Goal: Task Accomplishment & Management: Complete application form

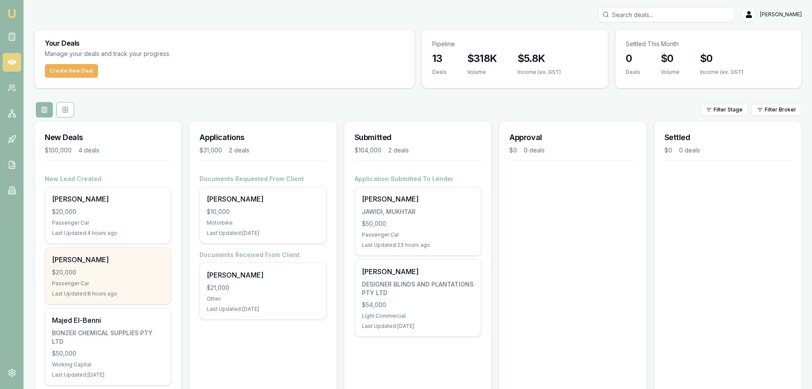
click at [106, 284] on div "Passenger Car" at bounding box center [108, 283] width 112 height 7
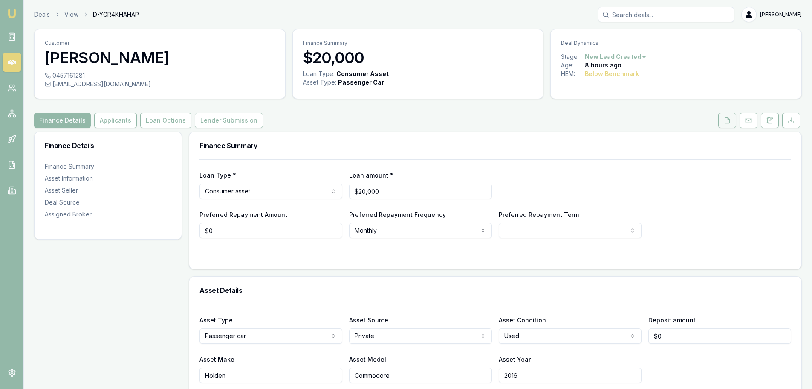
click at [728, 118] on polyline at bounding box center [729, 118] width 2 height 2
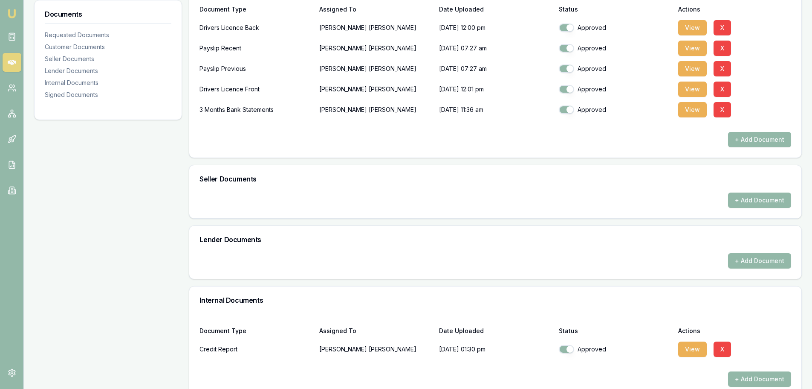
scroll to position [299, 0]
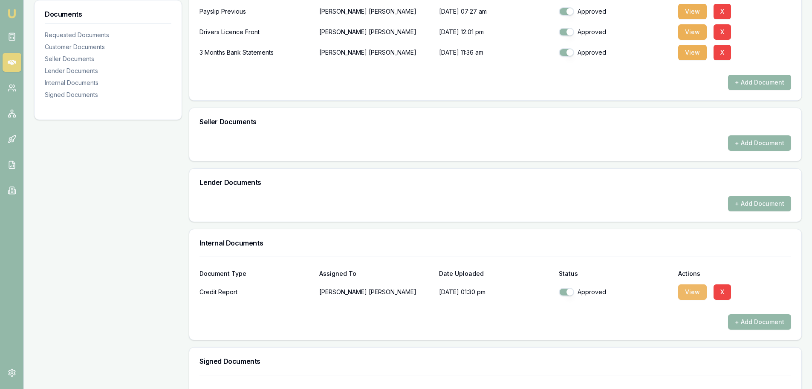
click at [691, 293] on button "View" at bounding box center [693, 291] width 29 height 15
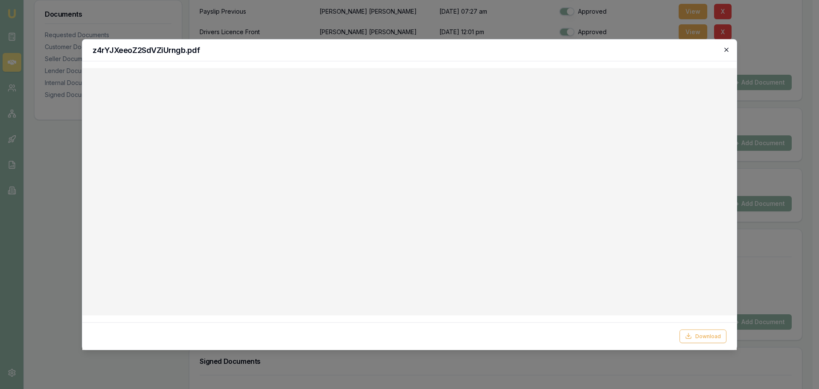
click at [728, 50] on icon "button" at bounding box center [726, 49] width 7 height 7
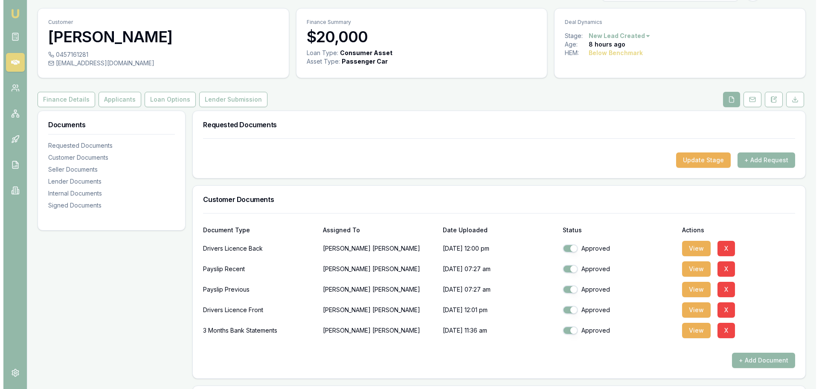
scroll to position [0, 0]
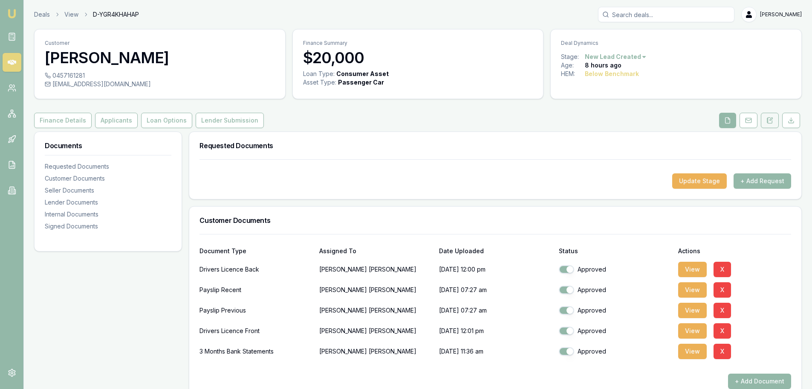
click at [772, 120] on icon at bounding box center [771, 119] width 3 height 3
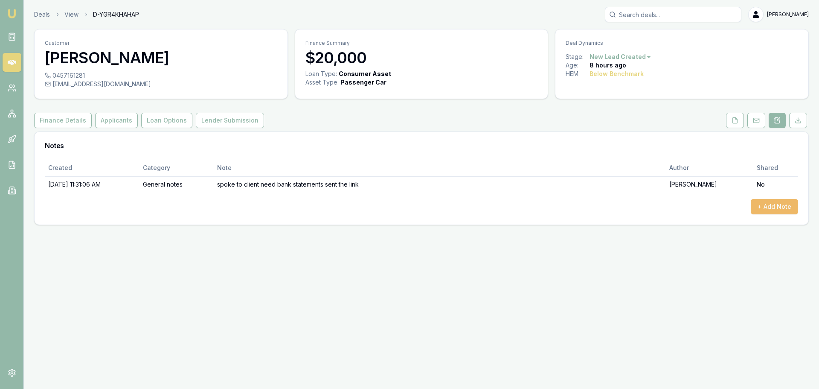
click at [769, 207] on button "+ Add Note" at bounding box center [774, 206] width 47 height 15
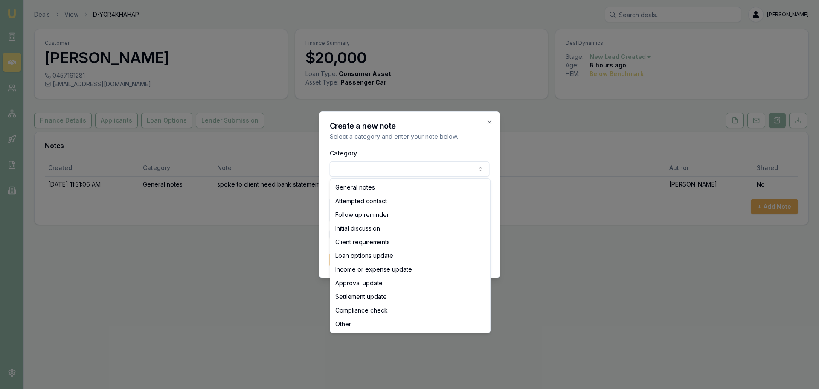
click at [353, 169] on body "Emu Broker Deals View D-YGR4KHAHAP Evette Abdo Toggle Menu Customer Michael O’D…" at bounding box center [409, 194] width 819 height 389
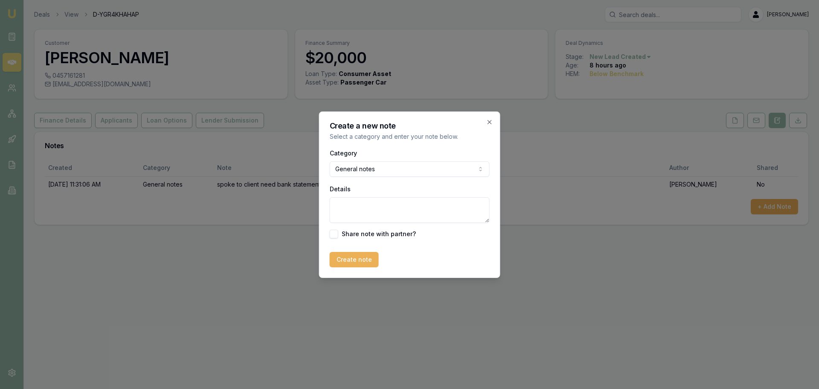
click at [349, 212] on textarea "Details" at bounding box center [410, 210] width 160 height 26
click at [348, 209] on textarea "credit is -6 10k in defaults they are financials defualts he is a heavy gambler…" at bounding box center [410, 210] width 160 height 26
type textarea "credit is -6 10k in defaults they are financials defaults he is a heavy gambler…"
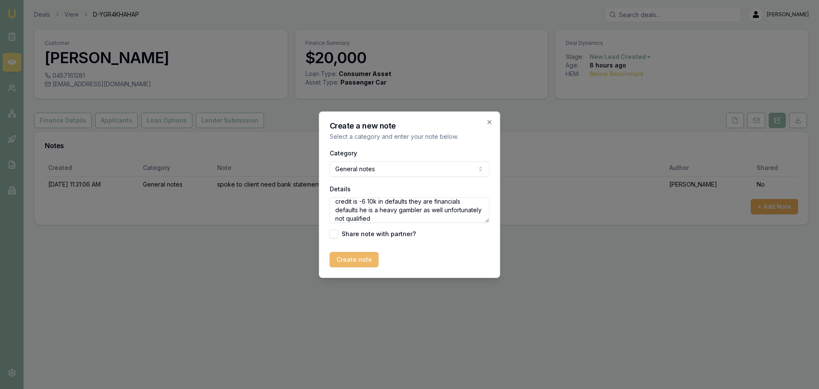
click at [360, 262] on button "Create note" at bounding box center [354, 259] width 49 height 15
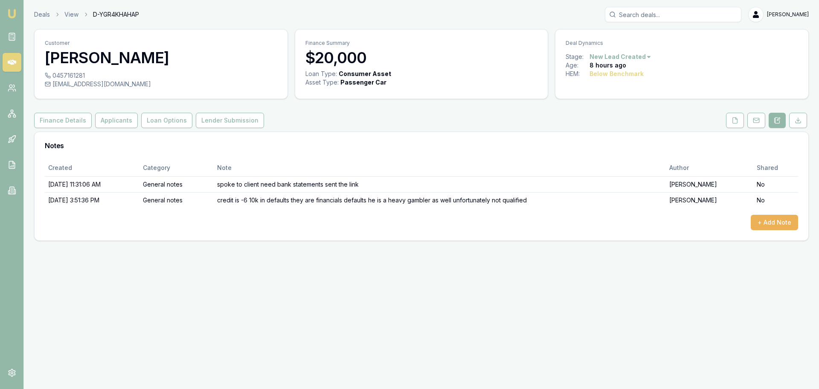
click at [630, 58] on html "Emu Broker Deals View D-YGR4KHAHAP Evette Abdo Toggle Menu Customer Michael O’D…" at bounding box center [409, 194] width 819 height 389
click at [614, 140] on div "- Not Qualified" at bounding box center [619, 140] width 50 height 14
click at [40, 15] on link "Deals" at bounding box center [42, 14] width 16 height 9
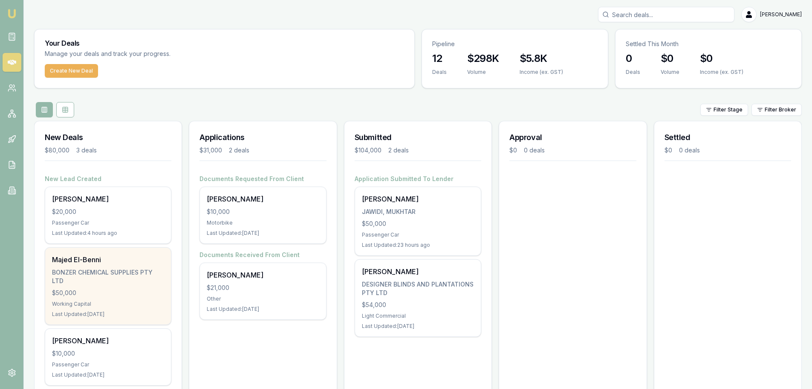
scroll to position [28, 0]
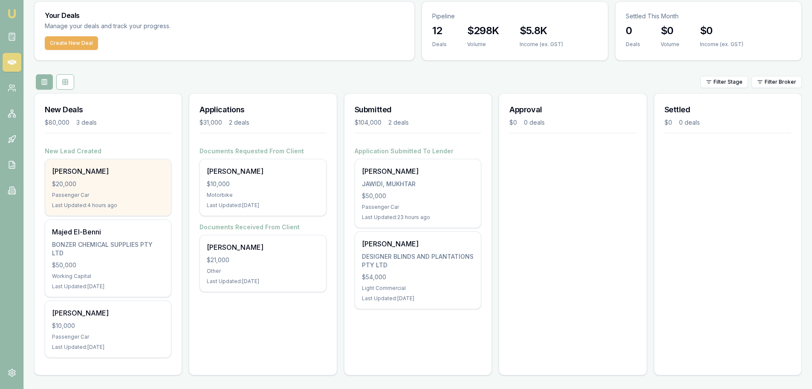
click at [104, 181] on div "$20,000" at bounding box center [108, 184] width 112 height 9
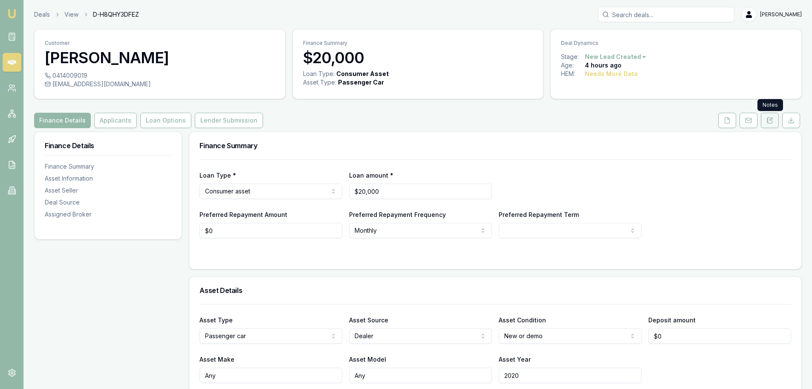
click at [770, 120] on icon at bounding box center [770, 120] width 7 height 7
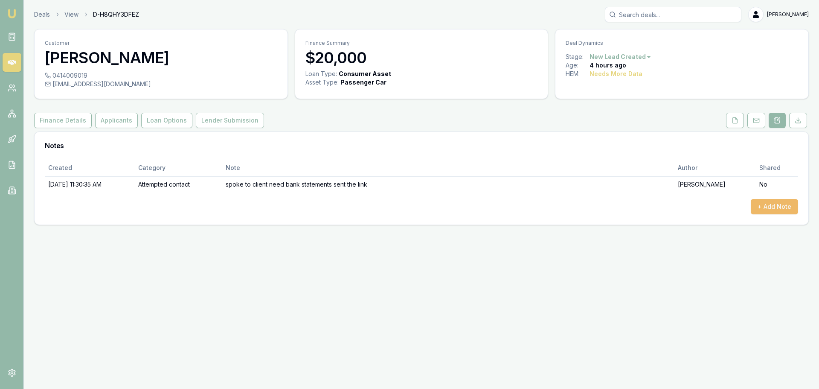
click at [769, 208] on button "+ Add Note" at bounding box center [774, 206] width 47 height 15
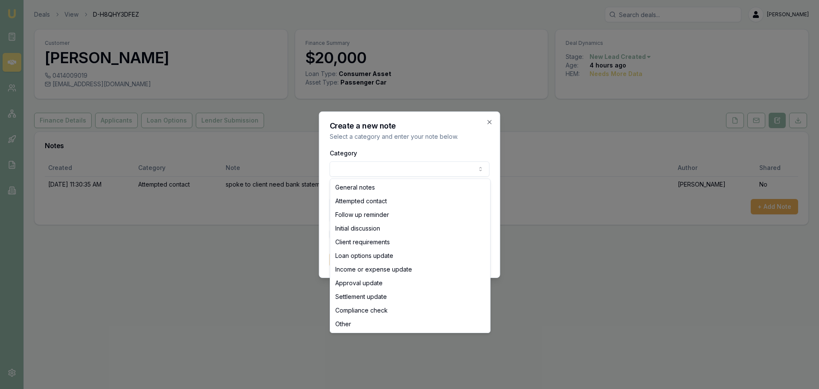
click at [348, 167] on body "Emu Broker Deals View D-H8QHY3DFEZ Evette Abdo Toggle Menu Customer Jessica Ale…" at bounding box center [409, 194] width 819 height 389
drag, startPoint x: 366, startPoint y: 187, endPoint x: 371, endPoint y: 187, distance: 5.5
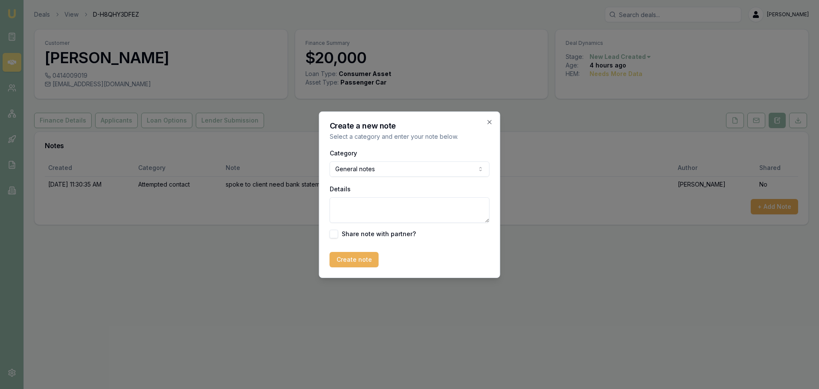
click at [342, 206] on textarea "Details" at bounding box center [410, 210] width 160 height 26
click at [351, 207] on textarea "Details" at bounding box center [410, 210] width 160 height 26
type textarea "a"
click at [379, 205] on textarea "she has a 9k vcredit card" at bounding box center [410, 210] width 160 height 26
click at [410, 204] on textarea "she has a 9k credit card" at bounding box center [410, 210] width 160 height 26
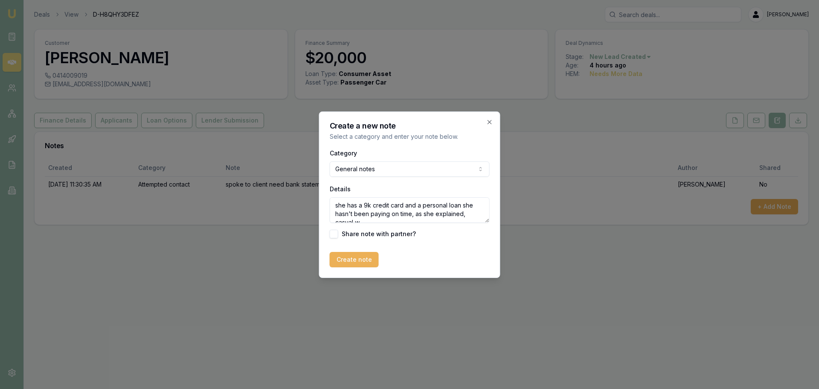
scroll to position [4, 0]
click at [470, 215] on textarea "she has a 9k credit card and a personal loan she hasn't been paying on time, as…" at bounding box center [410, 210] width 160 height 26
type textarea "she has a 9k credit card and a personal loan she hasn't been paying on time, as…"
click at [348, 260] on button "Create note" at bounding box center [354, 259] width 49 height 15
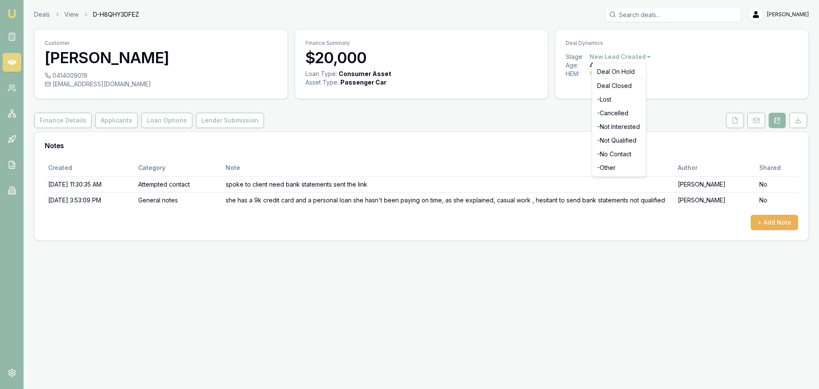
click at [616, 55] on html "Emu Broker Deals View D-H8QHY3DFEZ Evette Abdo Toggle Menu Customer Jessica Ale…" at bounding box center [409, 194] width 819 height 389
click at [611, 137] on div "- Not Qualified" at bounding box center [619, 140] width 50 height 14
click at [38, 14] on link "Deals" at bounding box center [42, 14] width 16 height 9
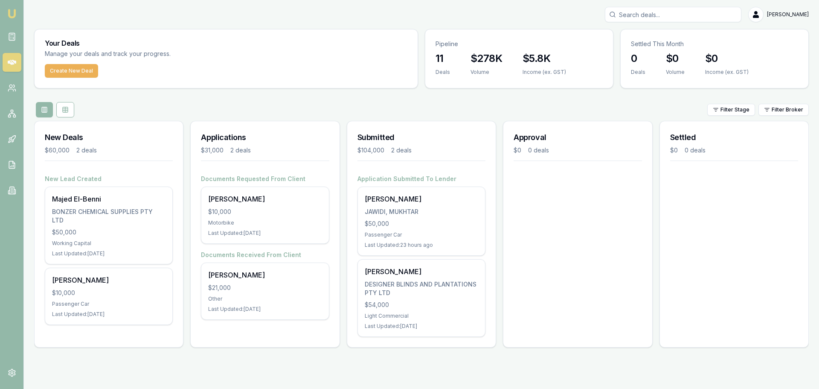
click at [640, 14] on input "Search deals" at bounding box center [673, 14] width 136 height 15
click at [662, 13] on input "Search deals" at bounding box center [673, 14] width 136 height 15
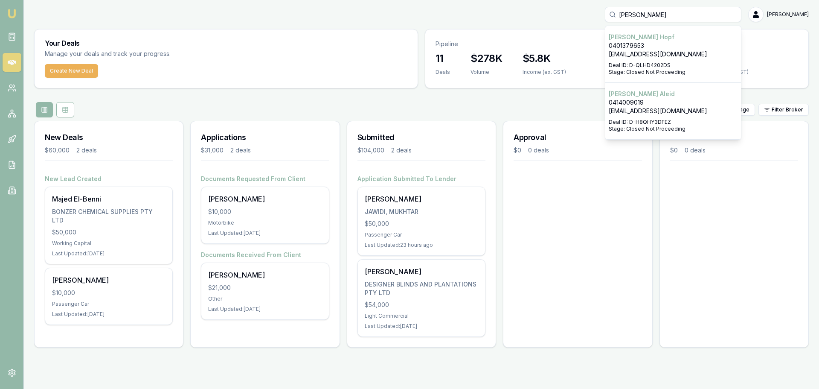
type input "jessica"
click at [672, 94] on p "Jessica Aleid" at bounding box center [673, 94] width 129 height 9
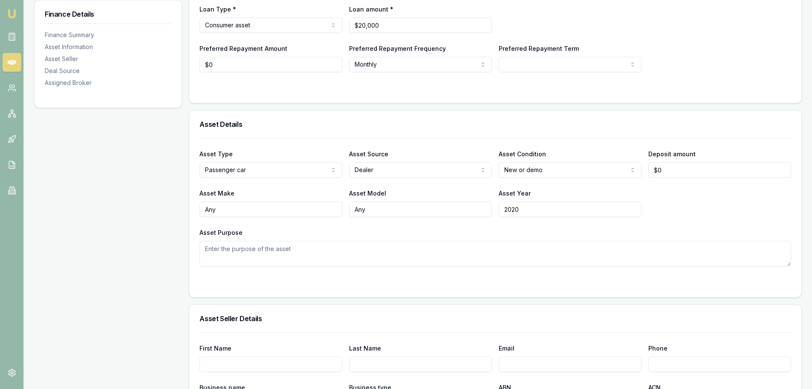
scroll to position [85, 0]
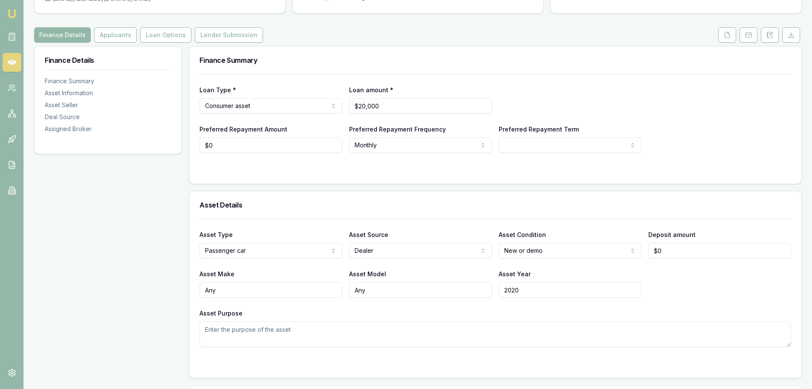
type input "0"
click at [215, 144] on input "0" at bounding box center [271, 144] width 143 height 15
type input "$150"
click at [402, 145] on html "Emu Broker Deals View D-H8QHY3DFEZ Evette Abdo Toggle Menu Customer Jessica Ale…" at bounding box center [406, 109] width 812 height 389
select select "WEEKLY"
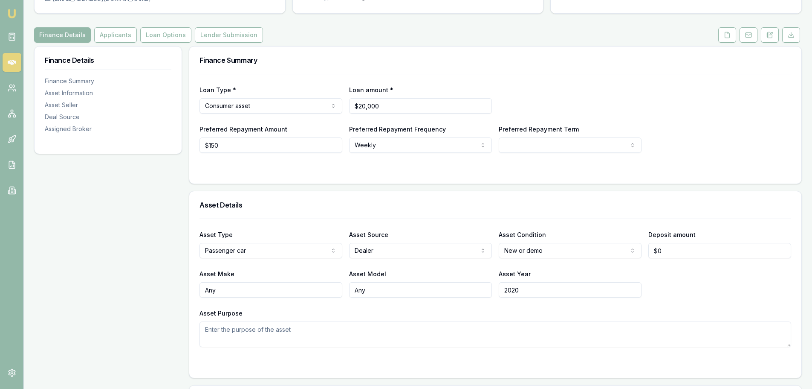
click at [300, 171] on div at bounding box center [496, 169] width 592 height 7
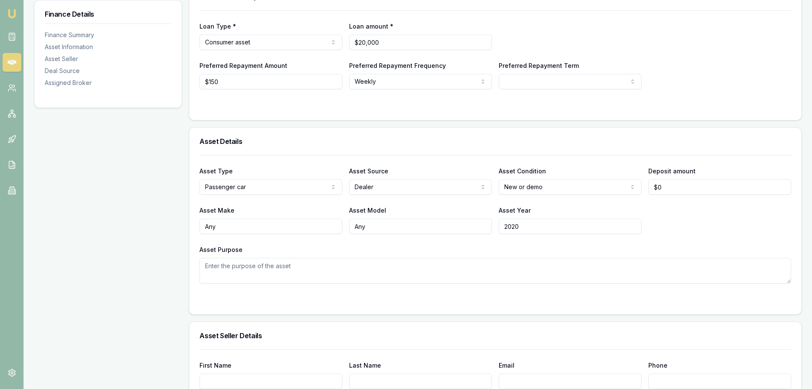
scroll to position [256, 0]
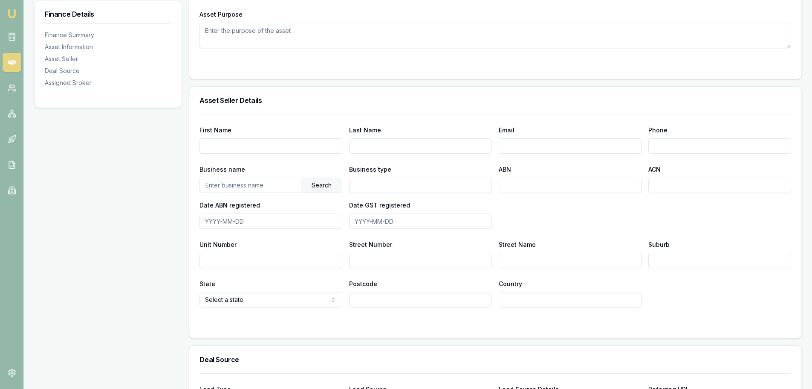
select select "60"
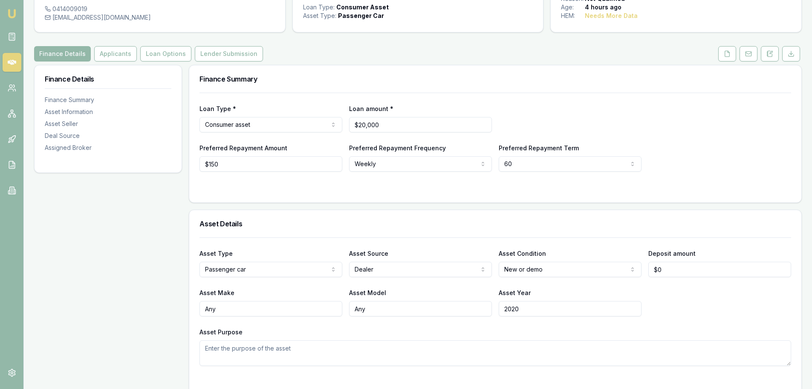
scroll to position [0, 0]
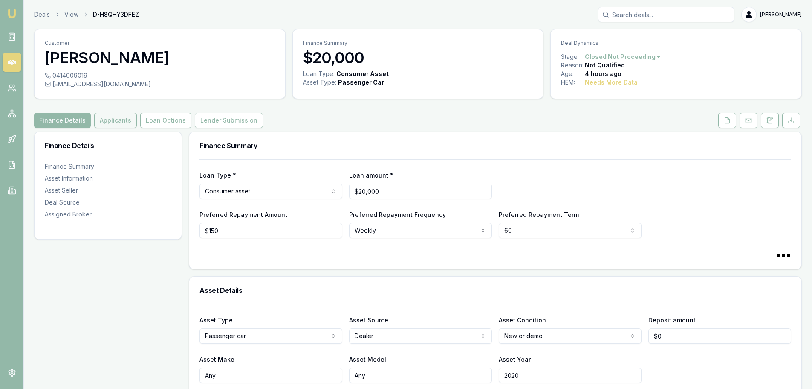
click at [110, 118] on button "Applicants" at bounding box center [115, 120] width 43 height 15
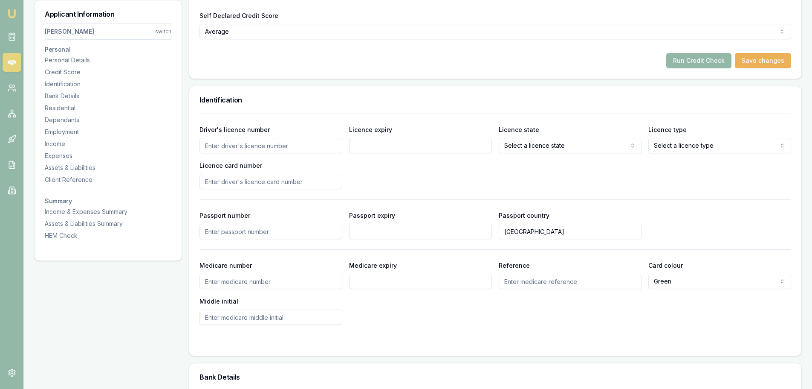
scroll to position [427, 0]
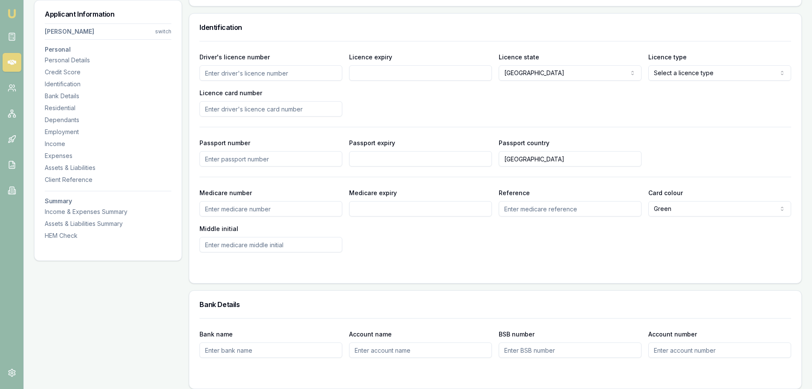
click at [664, 100] on div "Driver's licence number Licence expiry Licence state NSW NSW VIC QLD SA WA TAS …" at bounding box center [496, 84] width 592 height 65
select select "OPEN_LICENCE"
select select
click at [586, 108] on div "Driver's licence number Licence expiry Licence state NSW NSW VIC QLD SA WA TAS …" at bounding box center [496, 84] width 592 height 65
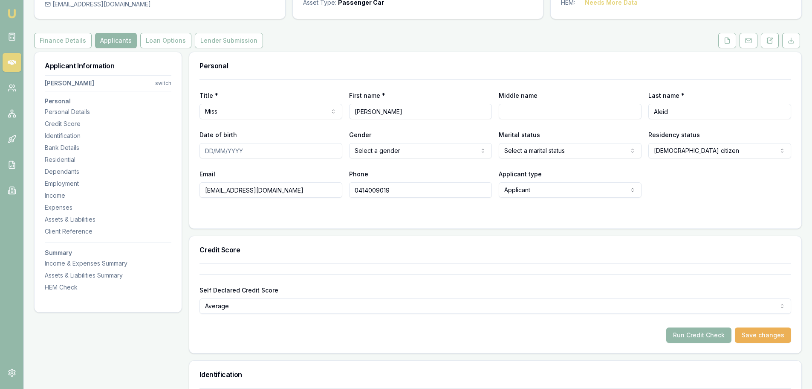
scroll to position [0, 0]
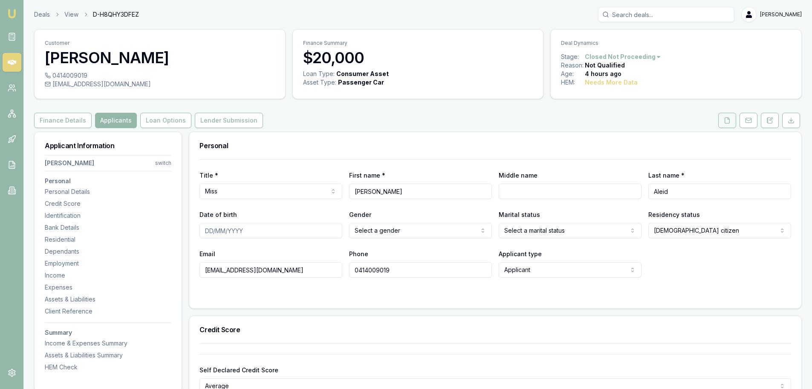
click at [726, 119] on icon at bounding box center [727, 120] width 7 height 7
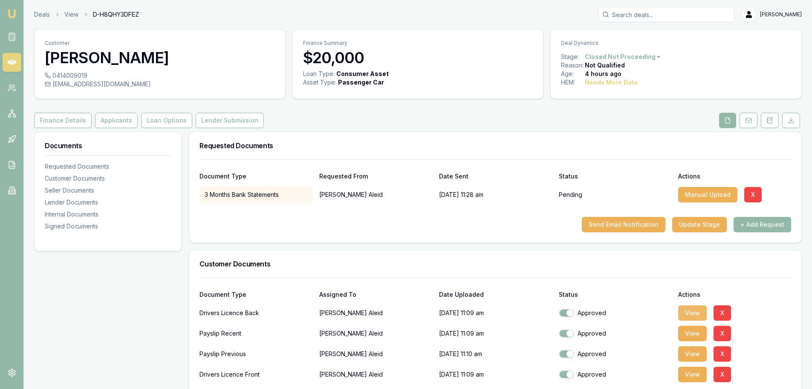
click at [699, 311] on button "View" at bounding box center [693, 312] width 29 height 15
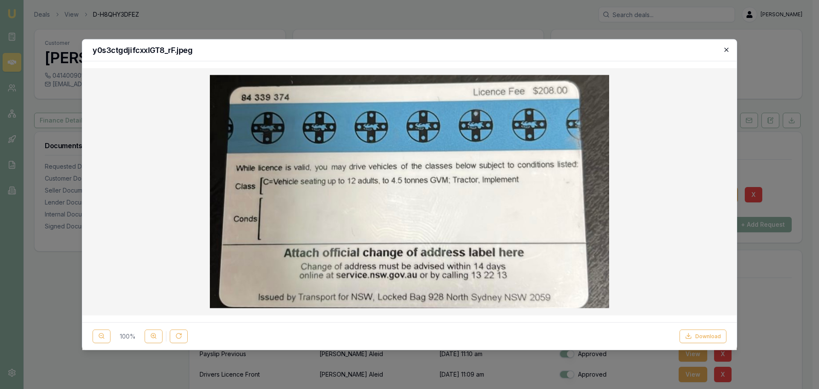
click at [725, 51] on icon "button" at bounding box center [726, 49] width 7 height 7
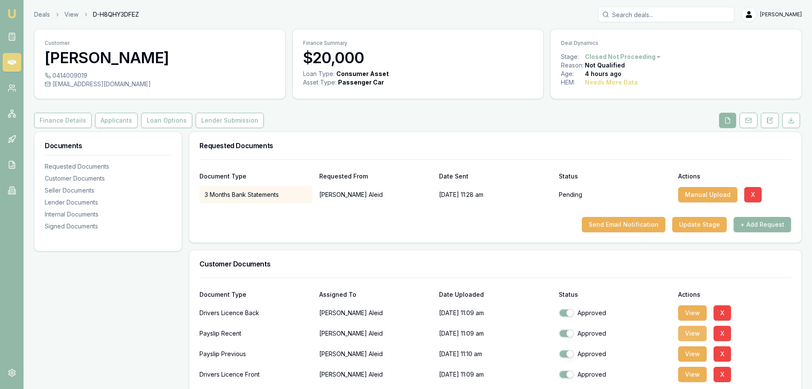
click at [696, 331] on button "View" at bounding box center [693, 332] width 29 height 15
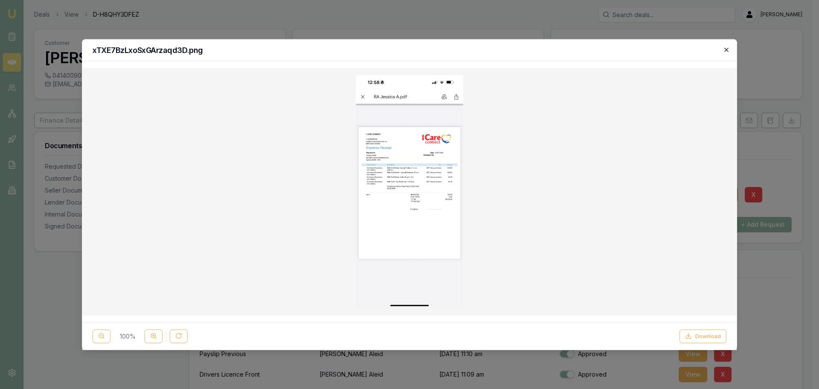
click at [725, 49] on icon "button" at bounding box center [726, 49] width 7 height 7
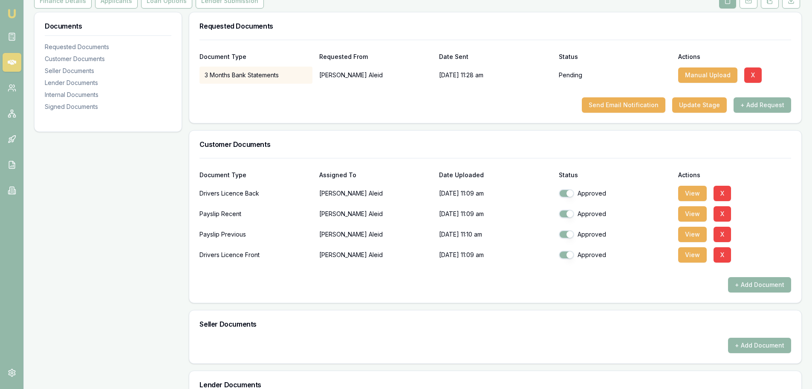
scroll to position [128, 0]
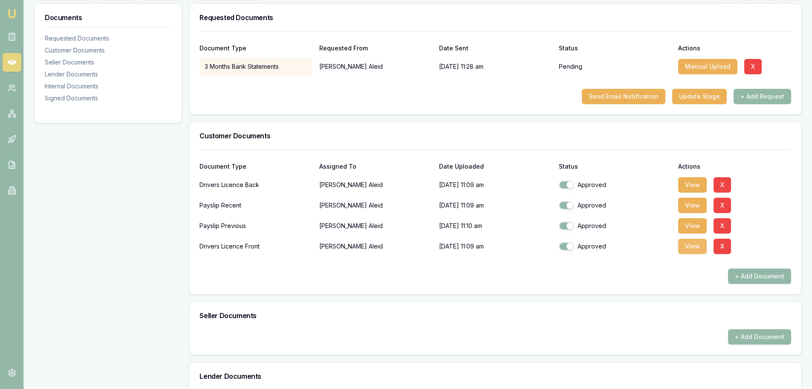
click at [696, 243] on button "View" at bounding box center [693, 245] width 29 height 15
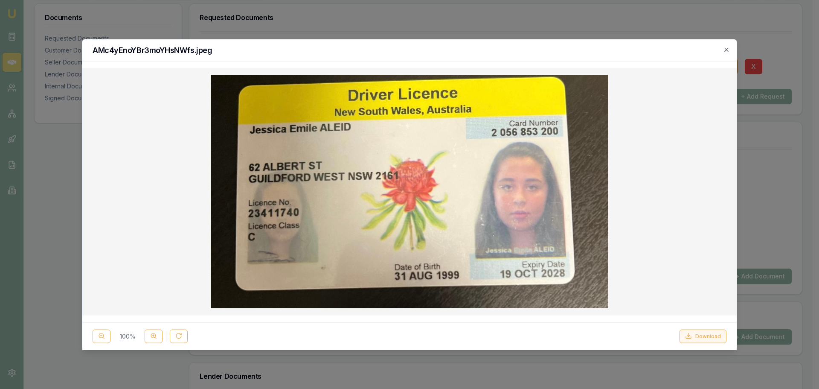
click at [702, 333] on button "Download" at bounding box center [702, 336] width 47 height 14
click at [725, 50] on icon "button" at bounding box center [726, 49] width 7 height 7
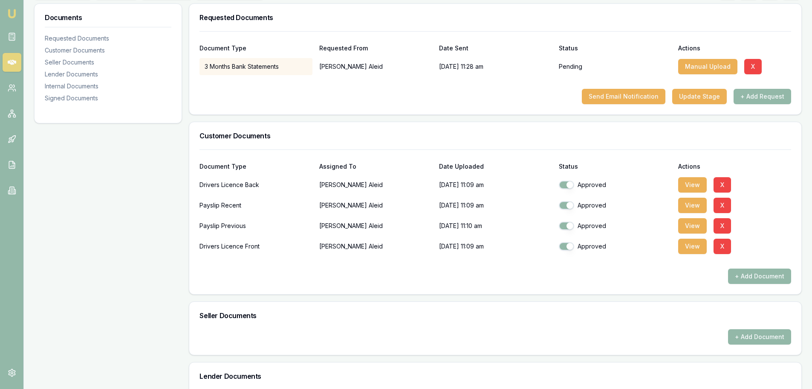
scroll to position [0, 0]
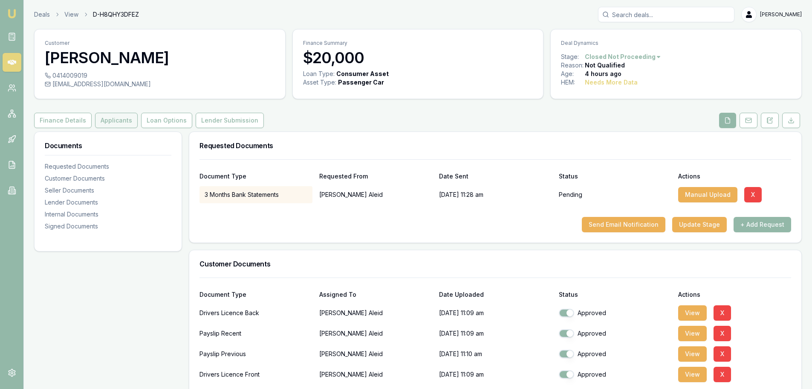
click at [104, 118] on button "Applicants" at bounding box center [116, 120] width 43 height 15
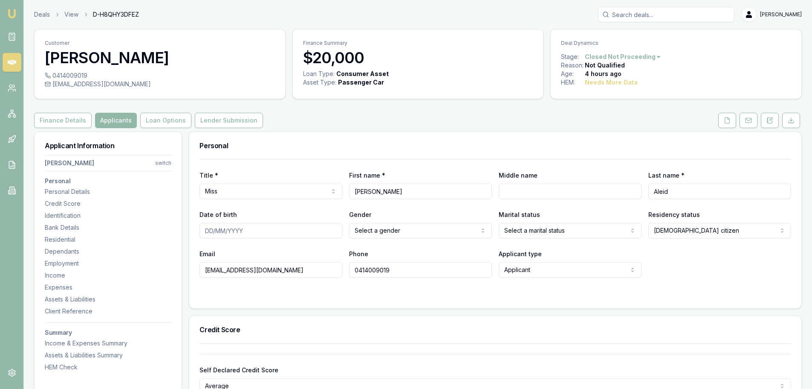
click at [508, 189] on input "Middle name" at bounding box center [570, 190] width 143 height 15
type input "Emile"
click at [210, 232] on input "Date of birth" at bounding box center [271, 230] width 143 height 15
type input "31/08/1999"
drag, startPoint x: 267, startPoint y: 250, endPoint x: 369, endPoint y: 236, distance: 102.9
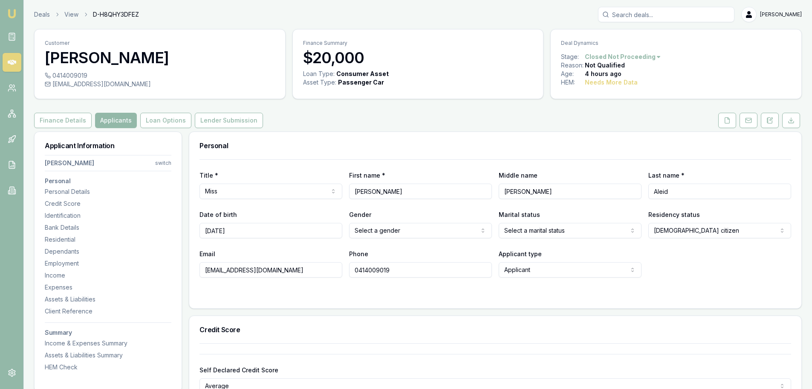
click at [269, 249] on div "Email jojoaleid1@gmail.com" at bounding box center [271, 262] width 143 height 29
click at [387, 229] on html "Emu Broker Deals View D-H8QHY3DFEZ Evette Abdo Toggle Menu Customer Jessica Ale…" at bounding box center [406, 194] width 812 height 389
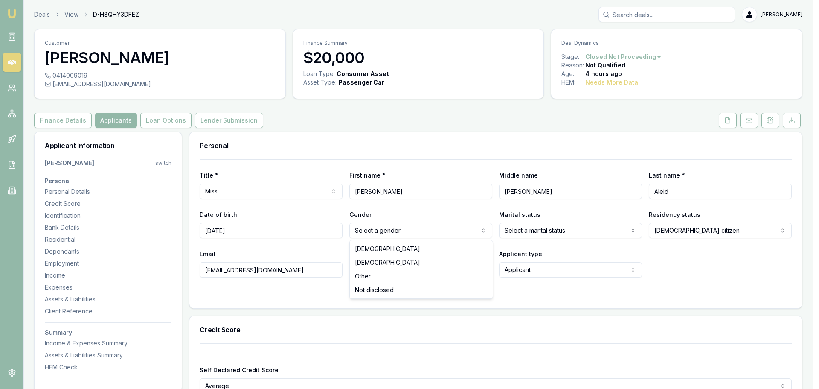
select select "FEMALE"
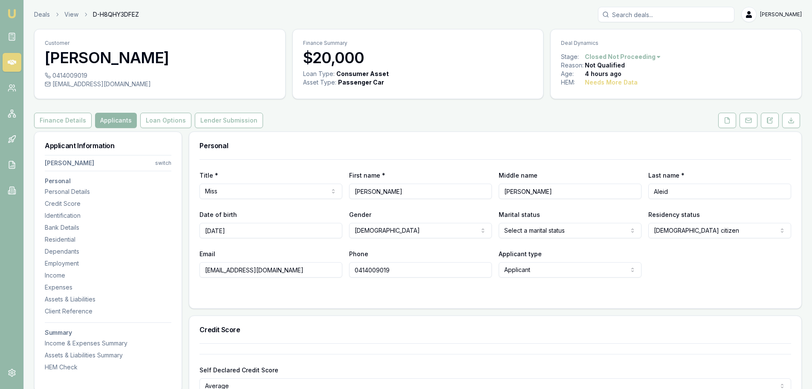
click at [545, 229] on html "Emu Broker Deals View D-H8QHY3DFEZ Evette Abdo Toggle Menu Customer Jessica Ale…" at bounding box center [406, 194] width 812 height 389
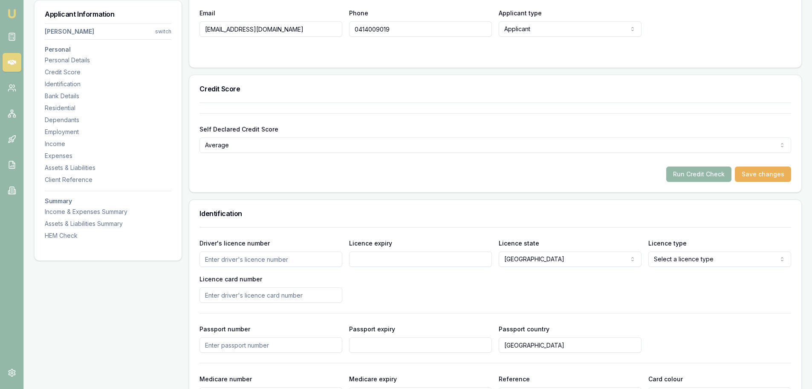
scroll to position [256, 0]
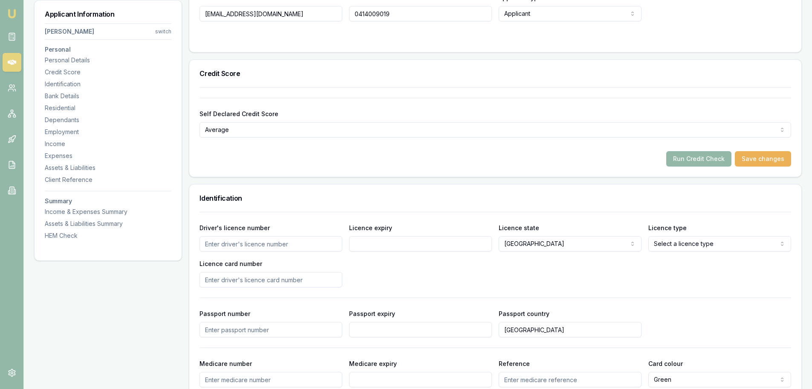
click at [226, 245] on input "Driver's licence number" at bounding box center [271, 243] width 143 height 15
type input "23411740"
click at [375, 245] on input "Licence expiry" at bounding box center [420, 243] width 143 height 15
type input "1"
type input "9/10/2028"
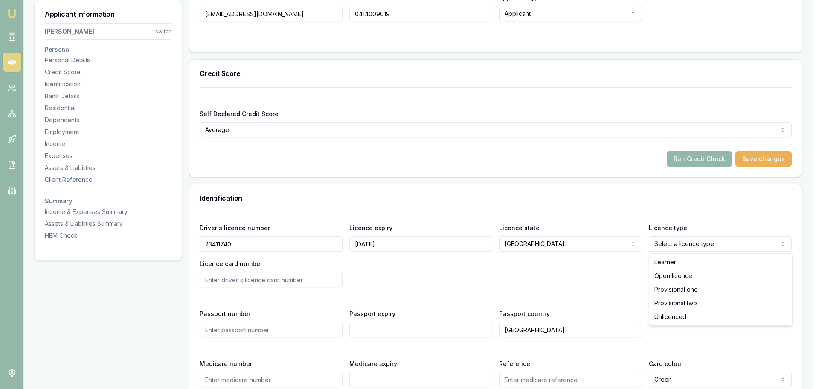
select select "OPEN_LICENCE"
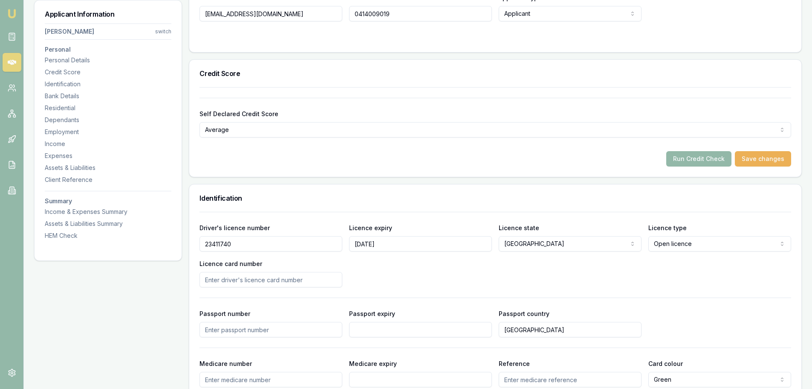
click at [219, 282] on input "Licence card number" at bounding box center [271, 279] width 143 height 15
type input "205653200"
click at [385, 274] on div "Driver's licence number 23411740 Licence expiry 9/10/2028 Licence state NSW NSW…" at bounding box center [496, 254] width 592 height 65
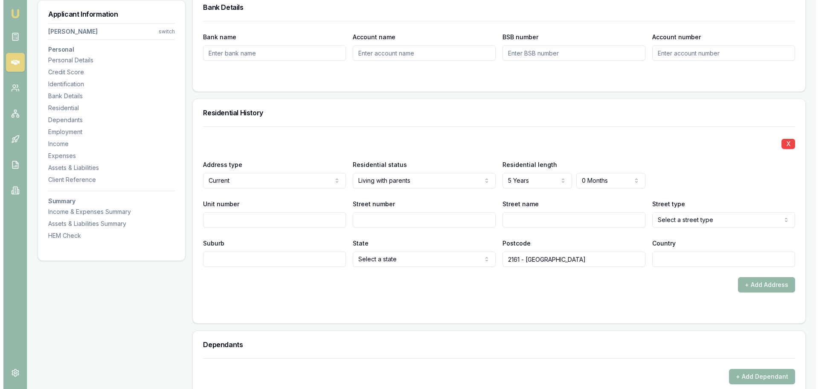
scroll to position [725, 0]
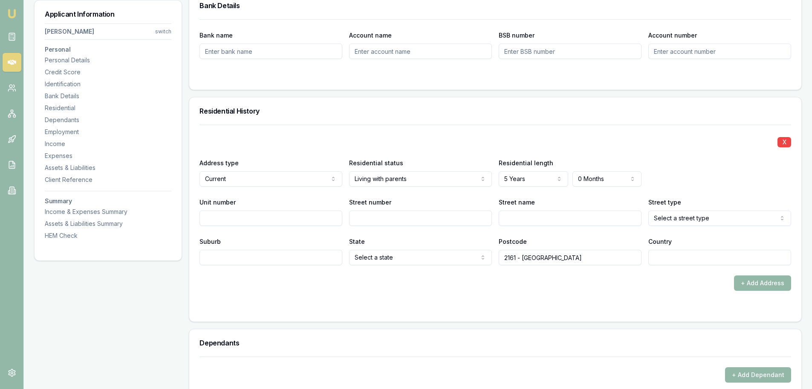
click at [374, 223] on input "Street number" at bounding box center [420, 217] width 143 height 15
type input "62"
click at [520, 218] on input "Street name" at bounding box center [570, 217] width 143 height 15
type input "a"
type input "Albert"
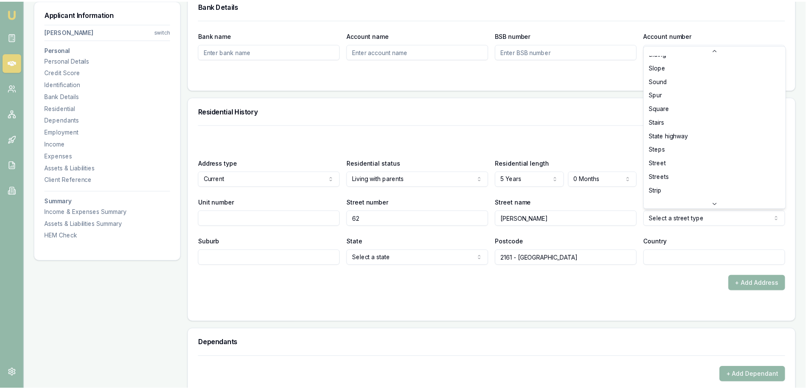
scroll to position [2210, 0]
select select "Street"
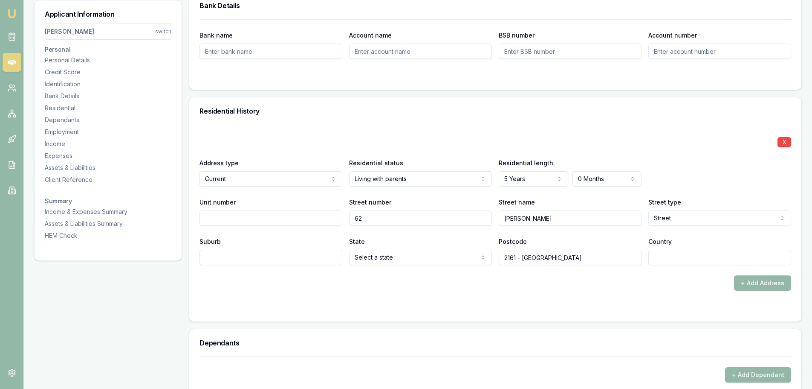
click at [227, 254] on input "Suburb" at bounding box center [271, 257] width 143 height 15
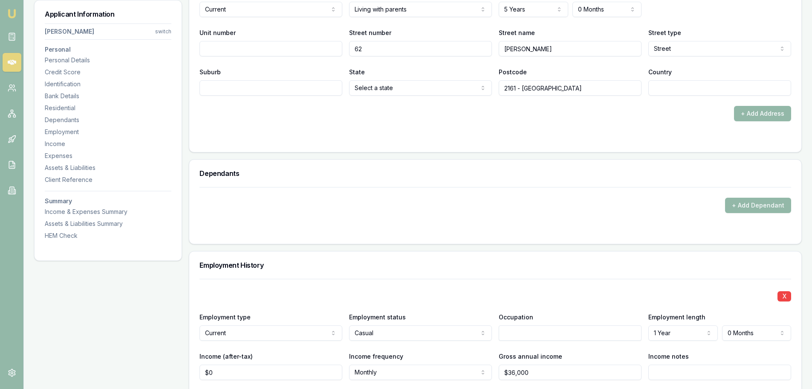
scroll to position [766, 0]
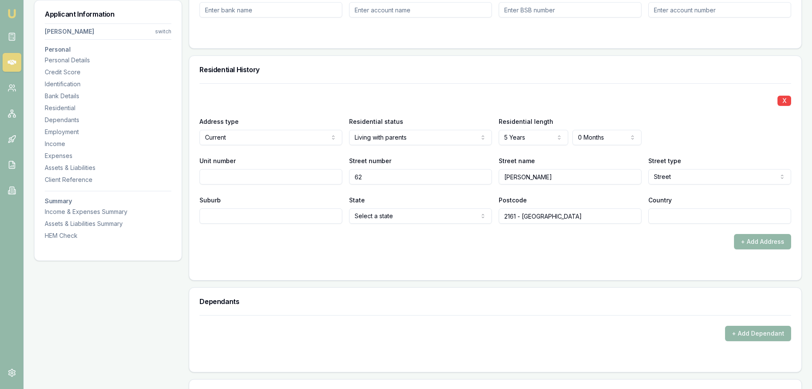
click at [213, 215] on input "Suburb" at bounding box center [271, 215] width 143 height 15
type input "Guildford west"
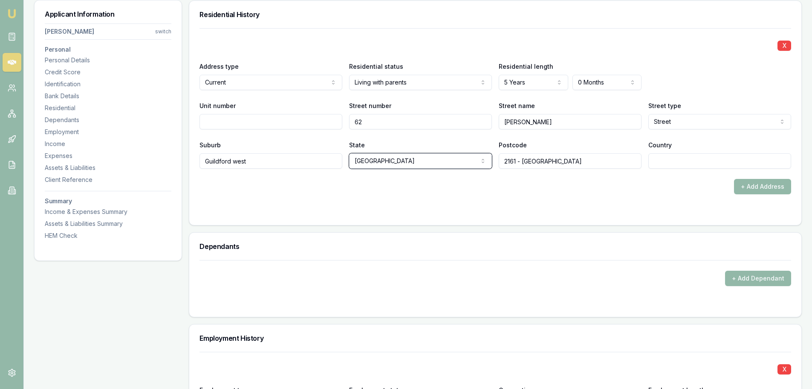
scroll to position [894, 0]
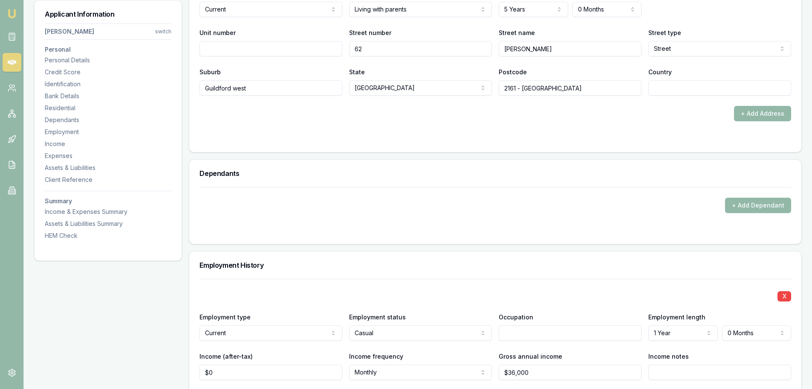
drag, startPoint x: 691, startPoint y: 215, endPoint x: 684, endPoint y: 219, distance: 8.4
click at [691, 215] on form "+ Add Dependant" at bounding box center [496, 210] width 592 height 46
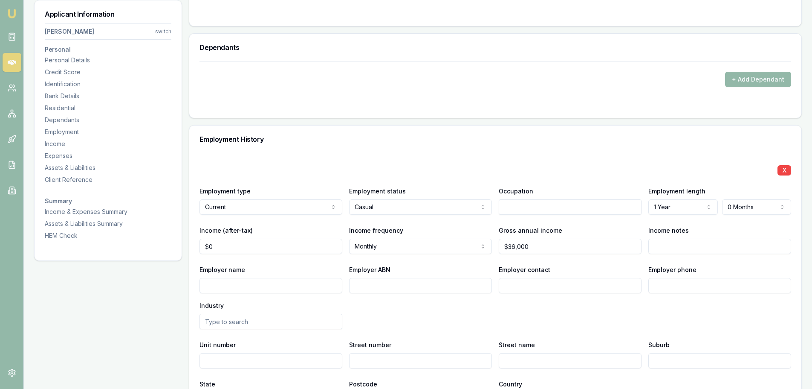
scroll to position [1022, 0]
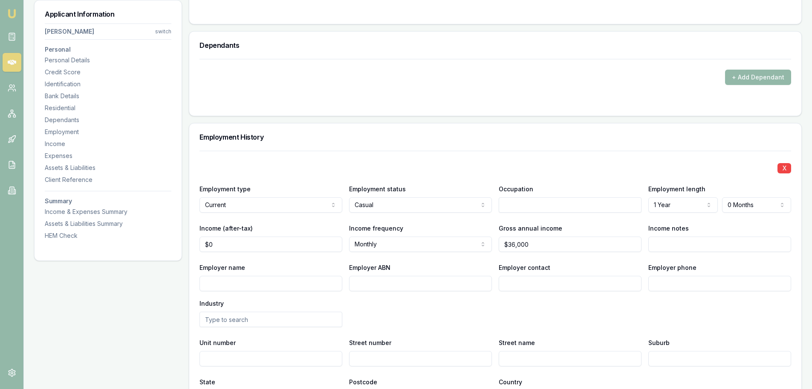
drag, startPoint x: 632, startPoint y: 261, endPoint x: 626, endPoint y: 258, distance: 6.7
click at [631, 258] on div "X Employment type Current Current Previous Employment status Casual Full time P…" at bounding box center [496, 278] width 592 height 255
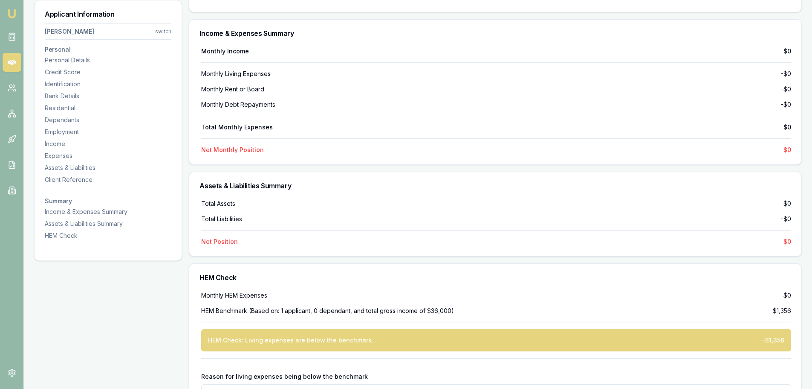
scroll to position [1987, 0]
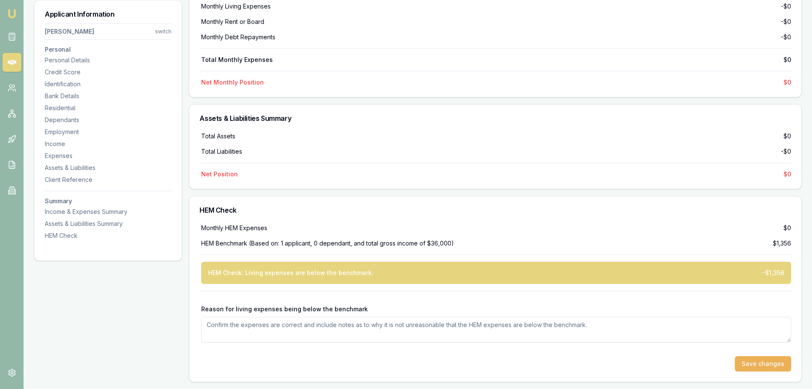
click at [227, 327] on textarea "Reason for living expenses being below the benchmark" at bounding box center [496, 329] width 590 height 26
click at [220, 324] on textarea "Reason for living expenses being below the benchmark" at bounding box center [496, 329] width 590 height 26
type textarea "waiting for bank statements to check expenses she said she doesn't have expenses"
click at [448, 351] on div at bounding box center [496, 349] width 590 height 14
click at [762, 363] on button "Save changes" at bounding box center [763, 363] width 56 height 15
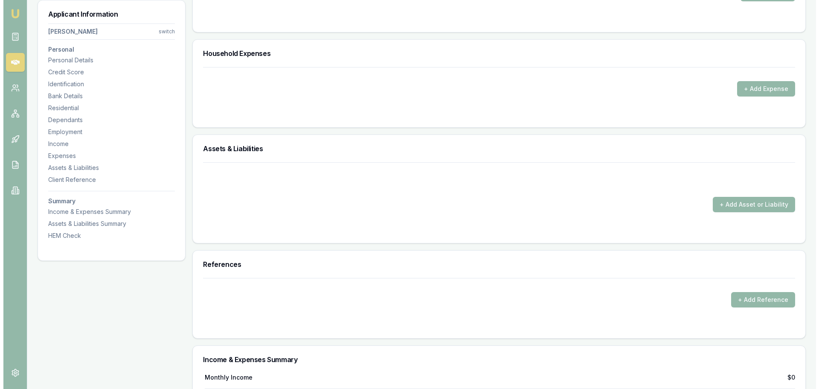
scroll to position [1561, 0]
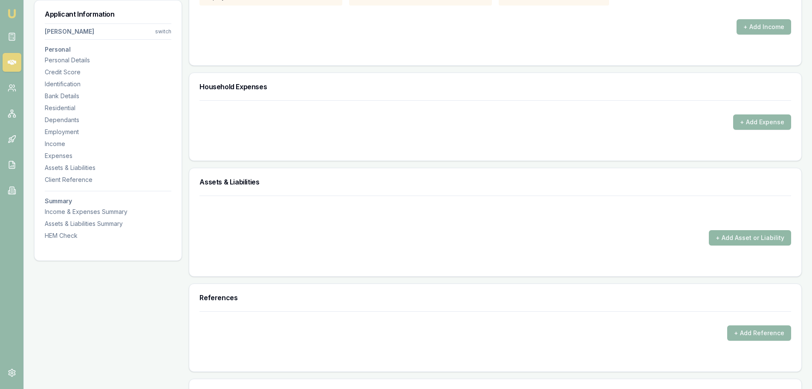
click at [731, 234] on button "+ Add Asset or Liability" at bounding box center [750, 237] width 82 height 15
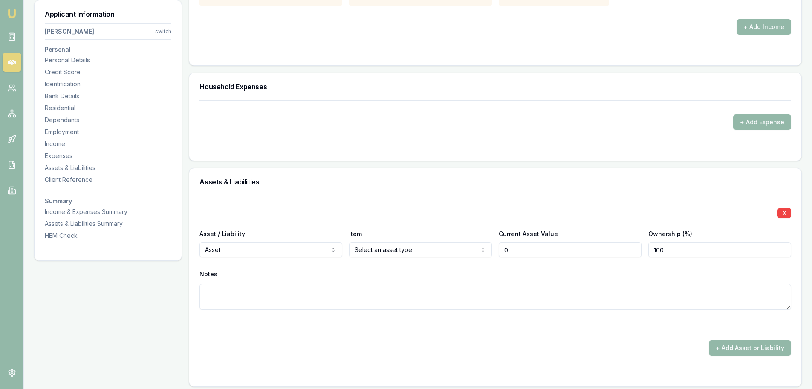
type input "$0"
select select "LIABILITY"
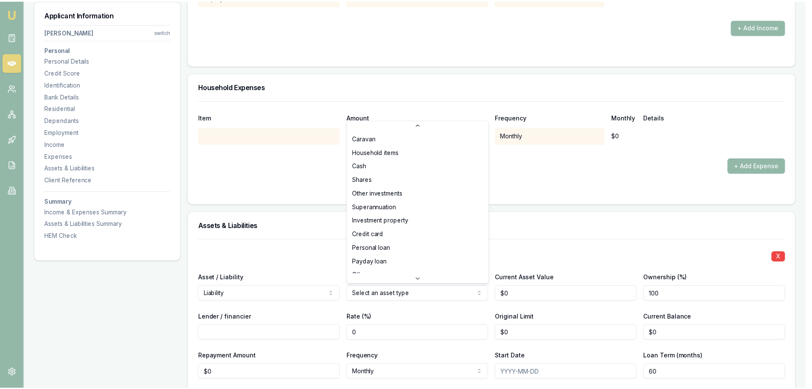
scroll to position [55, 0]
select select "CREDIT_CARD"
drag, startPoint x: 366, startPoint y: 237, endPoint x: 373, endPoint y: 229, distance: 10.9
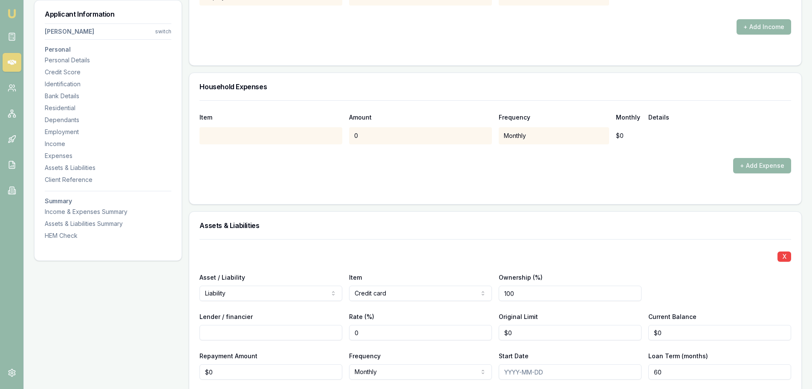
click at [212, 332] on input "Lender / financier" at bounding box center [271, 332] width 143 height 15
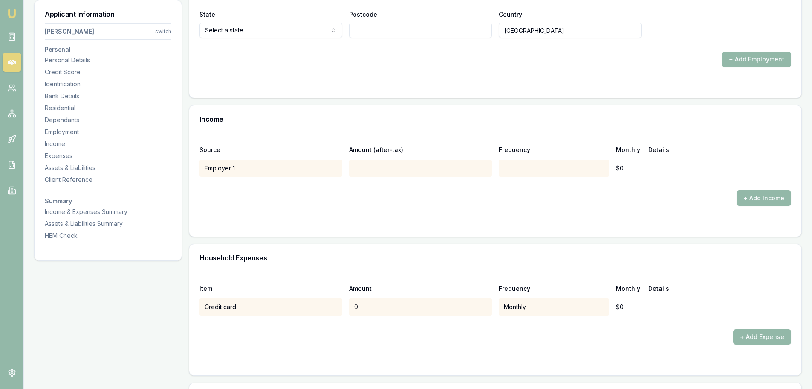
scroll to position [1390, 0]
click at [244, 308] on div "Credit card" at bounding box center [271, 306] width 143 height 17
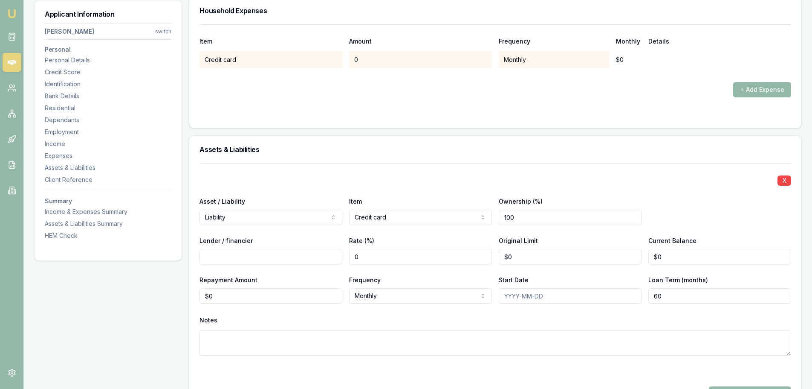
scroll to position [1646, 0]
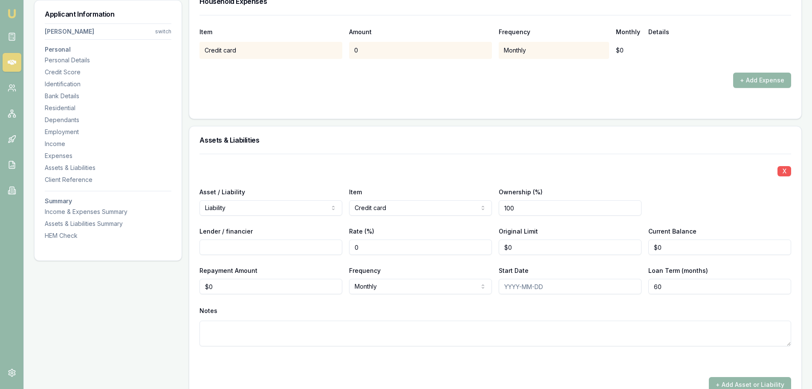
click at [783, 170] on button "X" at bounding box center [785, 171] width 14 height 10
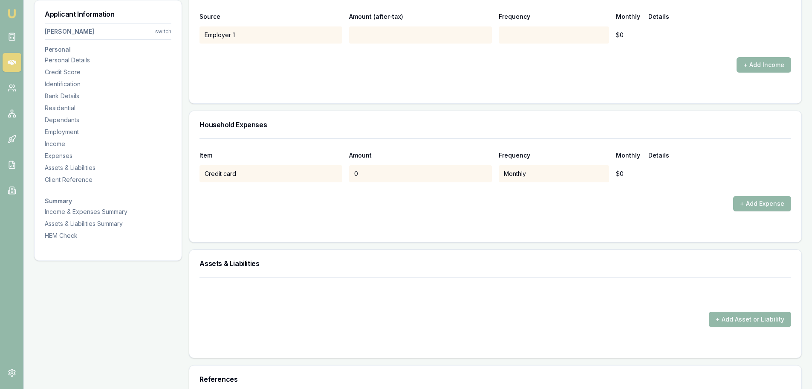
scroll to position [1518, 0]
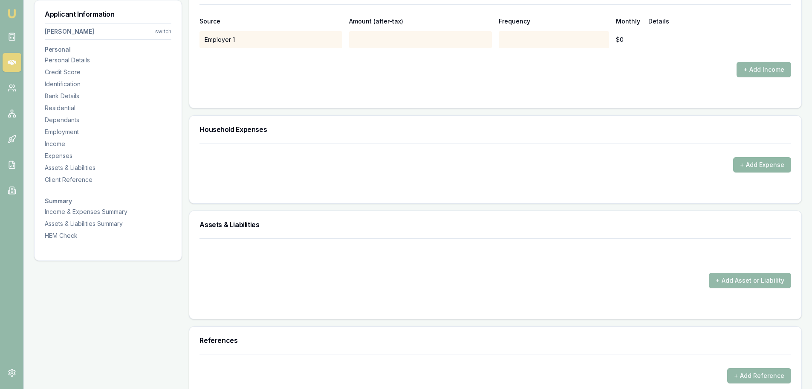
click at [762, 159] on button "+ Add Expense" at bounding box center [763, 164] width 58 height 15
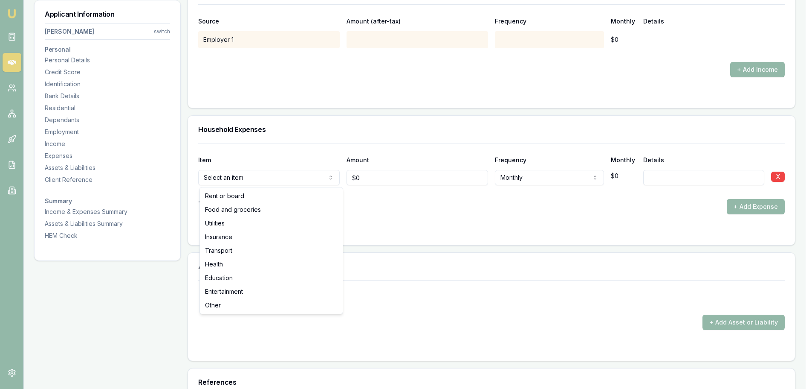
type input "$0"
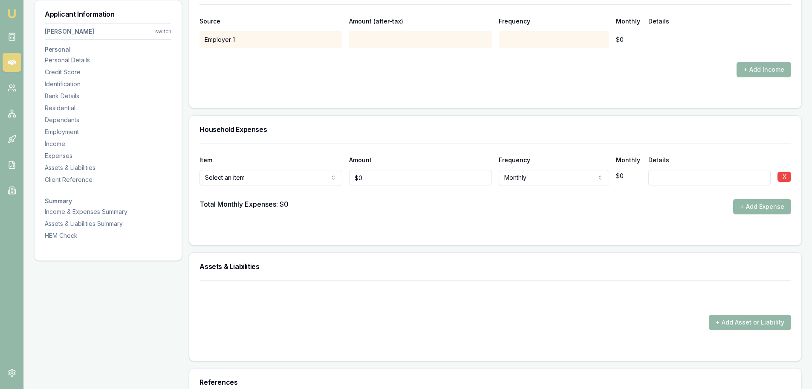
click at [760, 205] on button "+ Add Expense" at bounding box center [763, 206] width 58 height 15
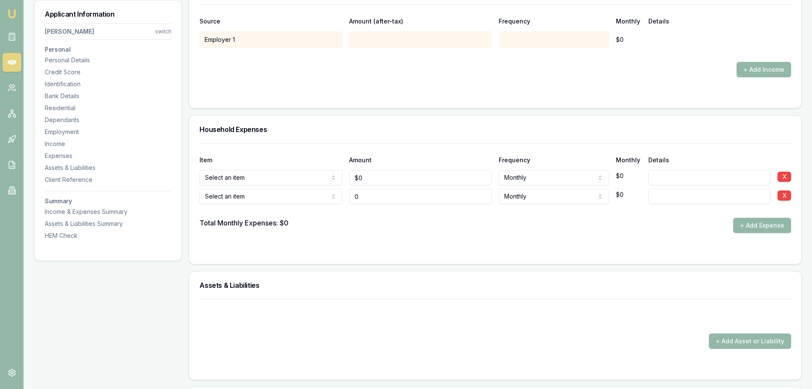
type input "$0"
click at [785, 174] on button "X" at bounding box center [785, 176] width 14 height 10
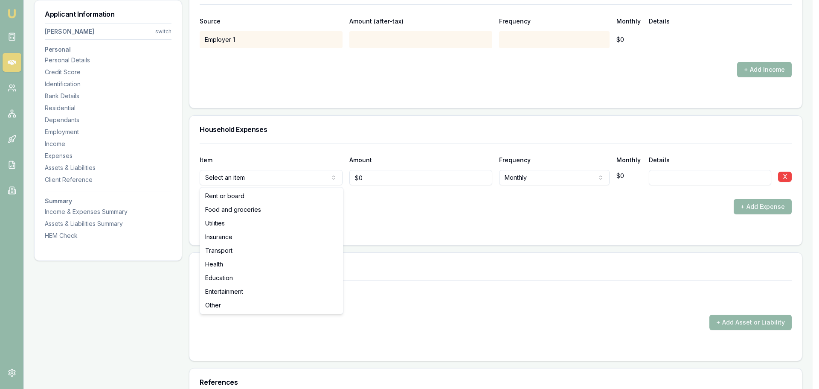
select select "OTHER"
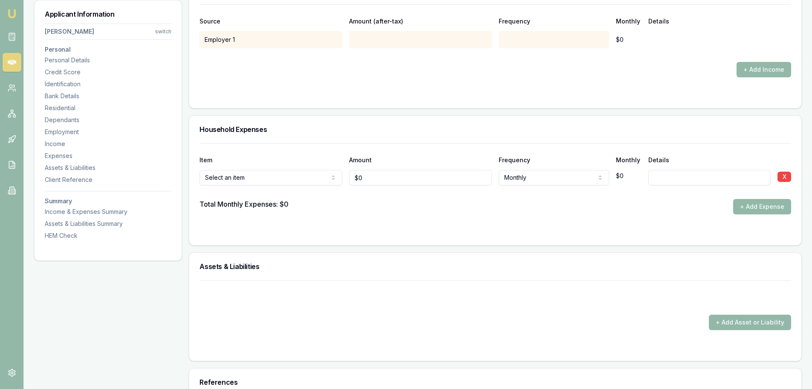
type input "0"
click at [372, 179] on input "0" at bounding box center [420, 177] width 143 height 15
type input "$19"
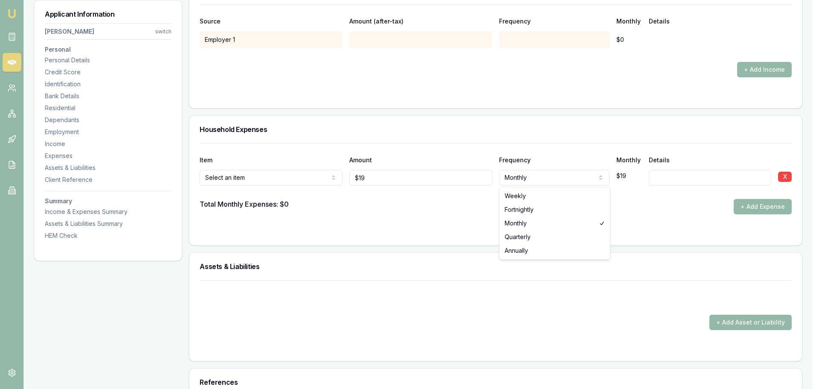
select select "WEEKLY"
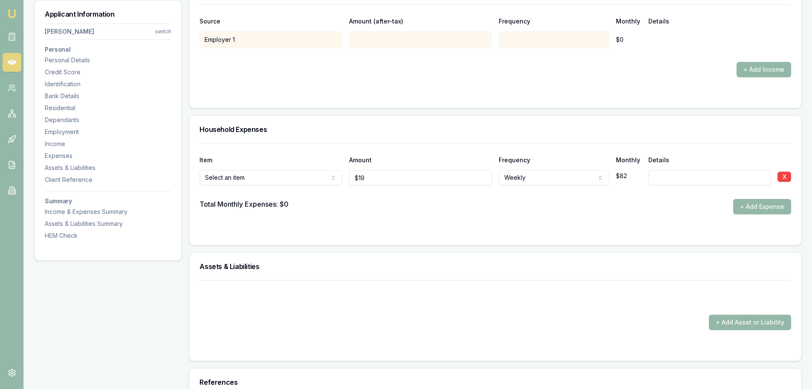
click at [661, 177] on input at bounding box center [710, 177] width 122 height 15
type input "GYM"
click at [695, 204] on div "Total Monthly Expenses: $0 + Add Expense" at bounding box center [496, 206] width 592 height 15
click at [745, 322] on button "+ Add Asset or Liability" at bounding box center [750, 321] width 82 height 15
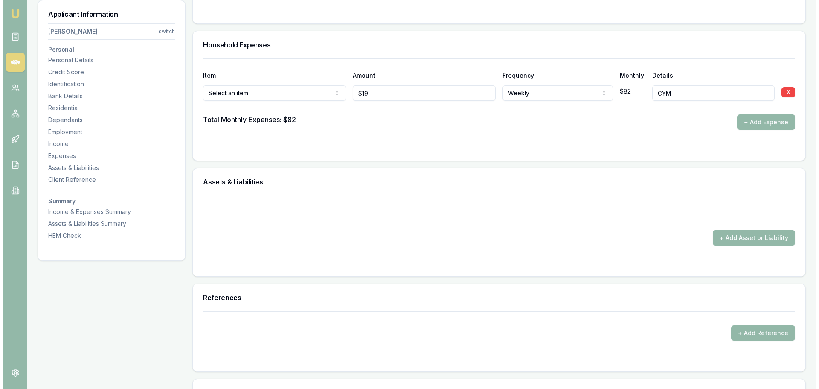
scroll to position [1603, 0]
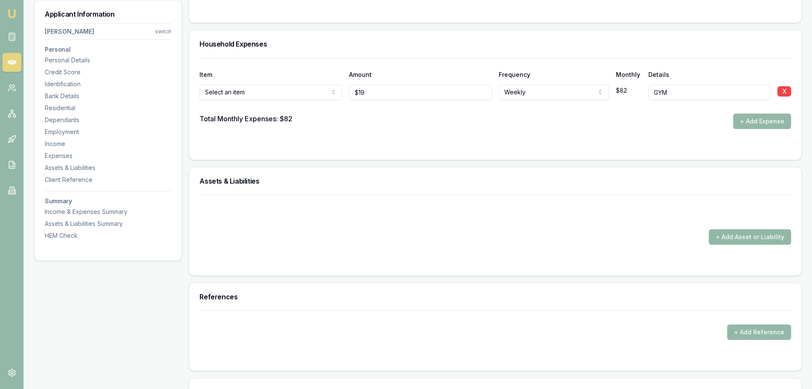
click at [734, 238] on button "+ Add Asset or Liability" at bounding box center [750, 236] width 82 height 15
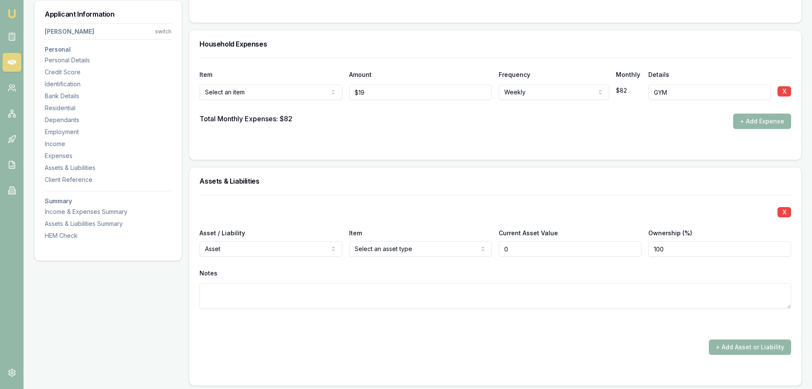
type input "$0"
select select "LIABILITY"
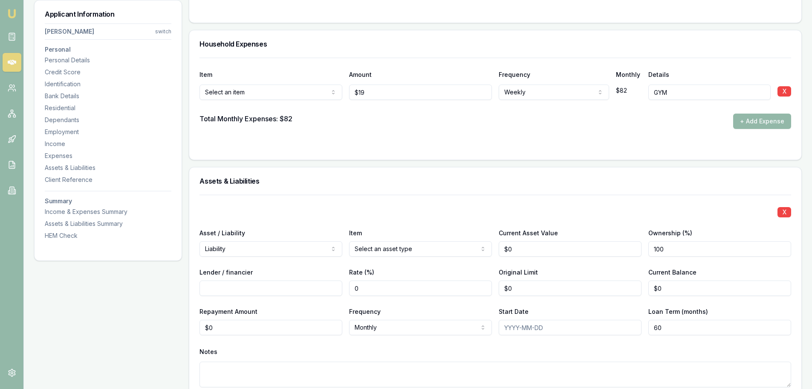
click at [218, 285] on input "Lender / financier" at bounding box center [271, 287] width 143 height 15
type input "CBA"
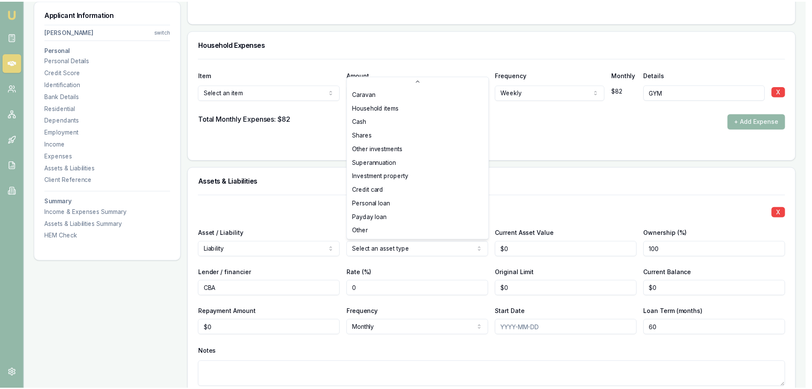
scroll to position [55, 0]
select select "CREDIT_CARD"
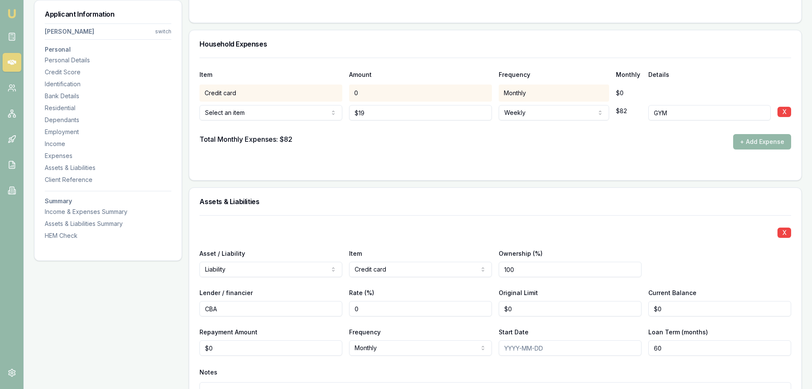
type input "0"
click at [518, 308] on input "0" at bounding box center [570, 308] width 143 height 15
type input "$9,000"
click at [578, 286] on div "X Asset / Liability Liability Asset Liability Item Credit card Home Car Boat Bi…" at bounding box center [496, 321] width 592 height 213
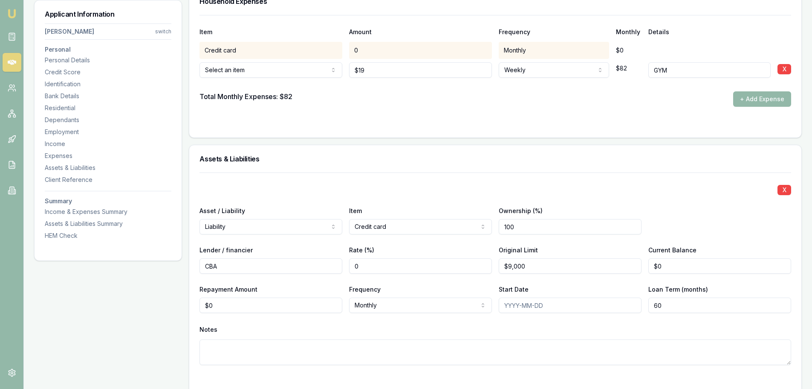
type input "0"
click at [662, 269] on input "0" at bounding box center [720, 265] width 143 height 15
type input "$9,000"
type input "0"
click at [231, 305] on input "0" at bounding box center [271, 304] width 143 height 15
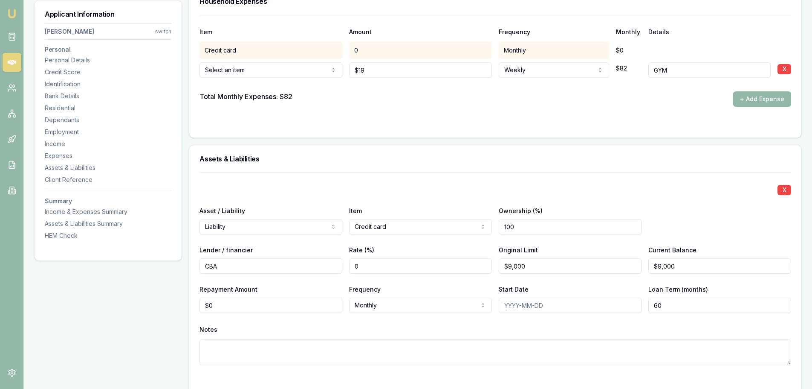
type input "0"
click at [227, 308] on input "0" at bounding box center [271, 304] width 143 height 15
type input "$342"
click at [312, 331] on div "Notes" at bounding box center [496, 329] width 592 height 13
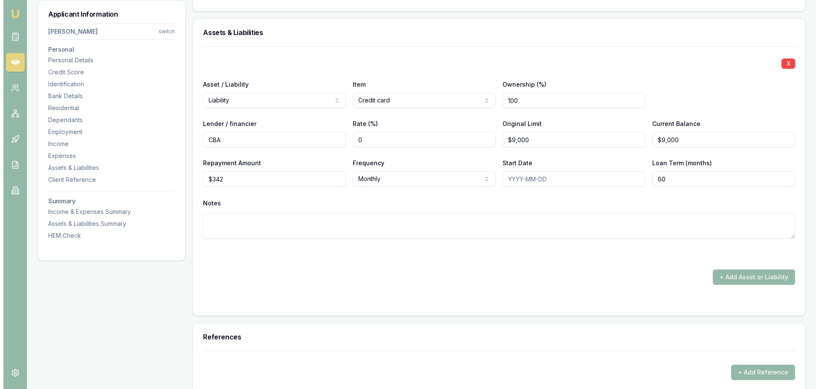
scroll to position [1774, 0]
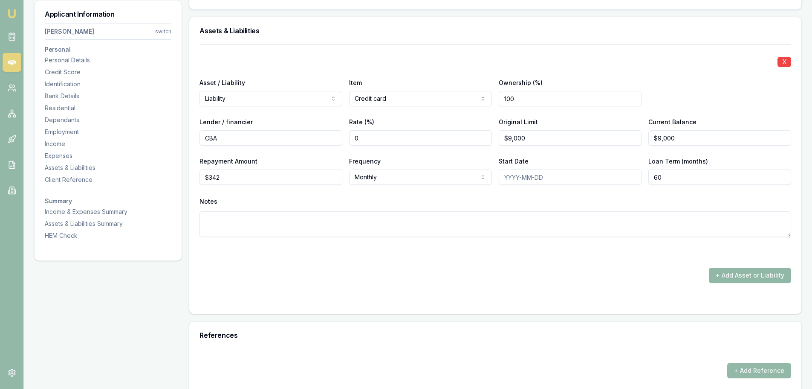
click at [733, 274] on button "+ Add Asset or Liability" at bounding box center [750, 274] width 82 height 15
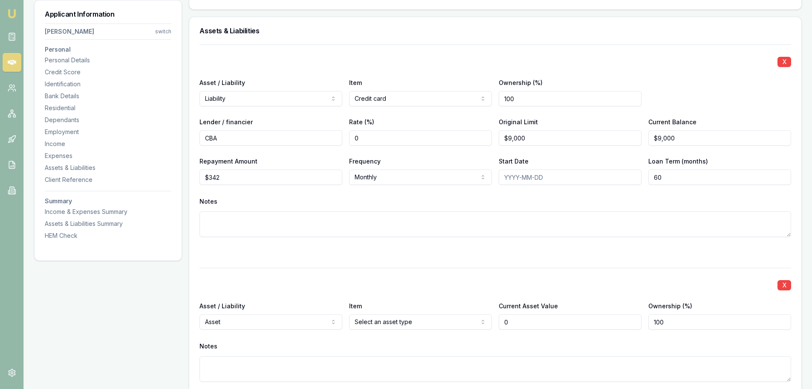
type input "$0"
select select "LIABILITY"
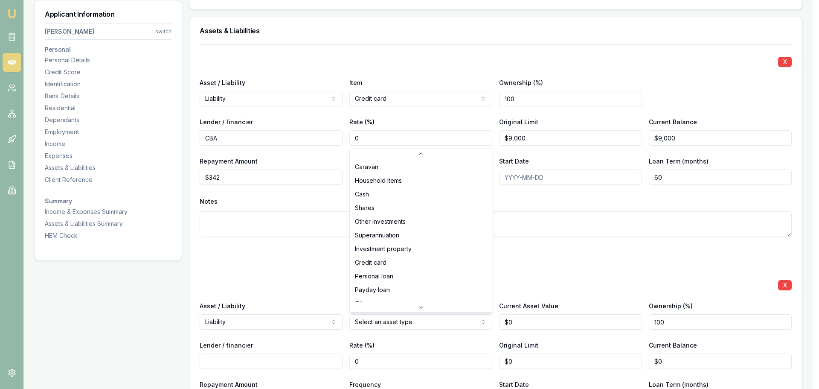
scroll to position [55, 0]
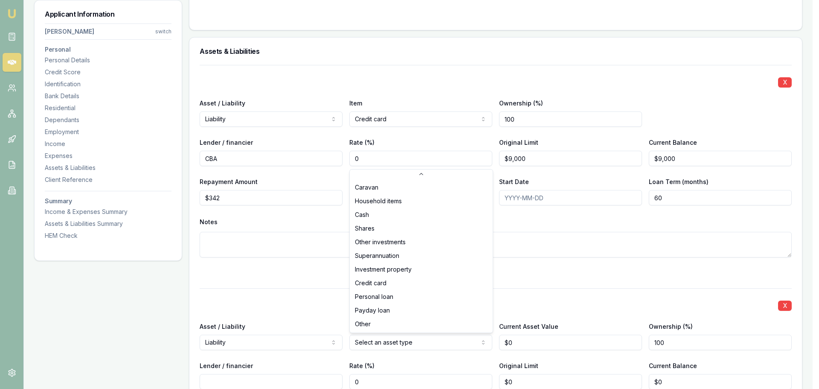
select select "PERSONAL_LOAN"
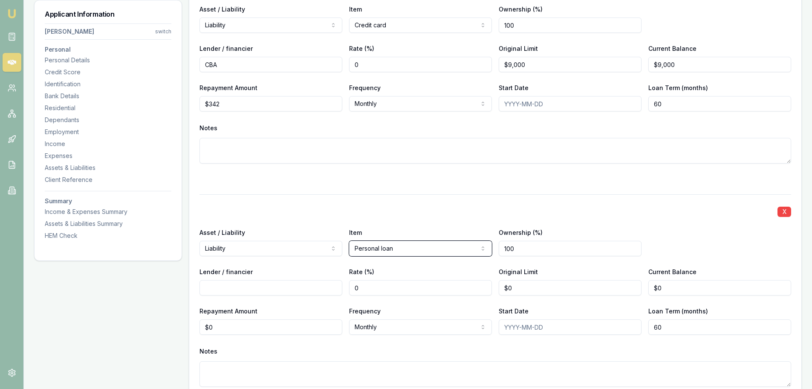
scroll to position [1902, 0]
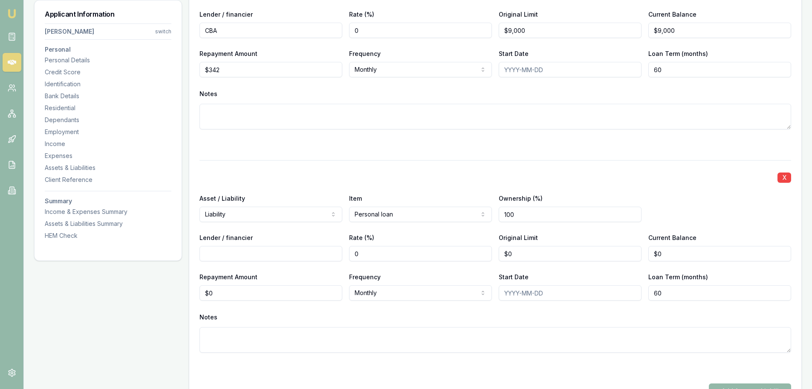
click at [211, 254] on input "Lender / financier" at bounding box center [271, 253] width 143 height 15
click at [211, 253] on input "Lender / financier" at bounding box center [271, 253] width 143 height 15
type input "CBA"
type input "0"
click at [516, 249] on input "0" at bounding box center [570, 253] width 143 height 15
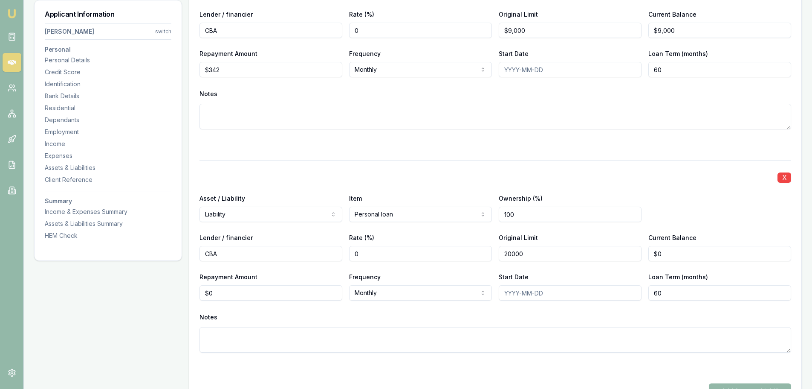
type input "$20,000"
type input "0"
click at [669, 254] on input "0" at bounding box center [720, 253] width 143 height 15
type input "$10,000"
click at [699, 212] on div "Asset / Liability Liability Asset Liability Item Personal loan Home Car Boat Bi…" at bounding box center [496, 207] width 592 height 29
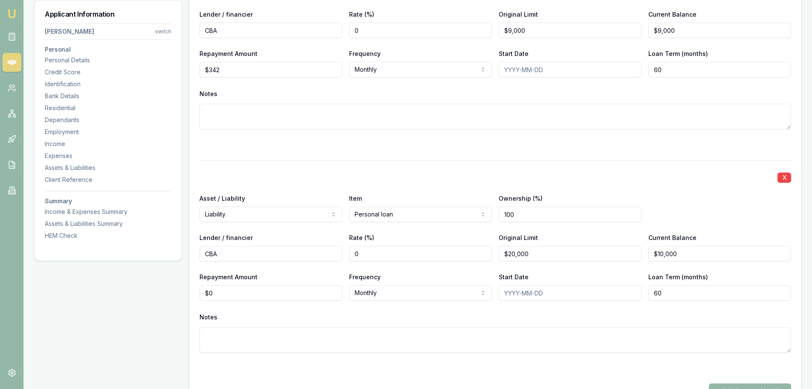
type input "0"
click at [226, 293] on input "0" at bounding box center [271, 292] width 143 height 15
type input "$450"
click at [344, 323] on div "Notes" at bounding box center [496, 331] width 592 height 42
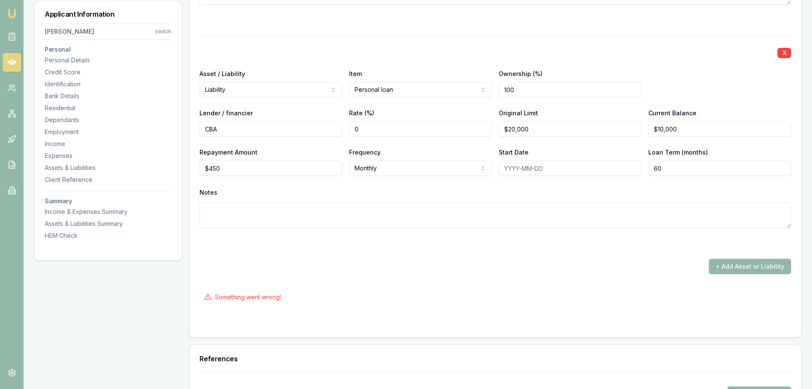
scroll to position [2030, 0]
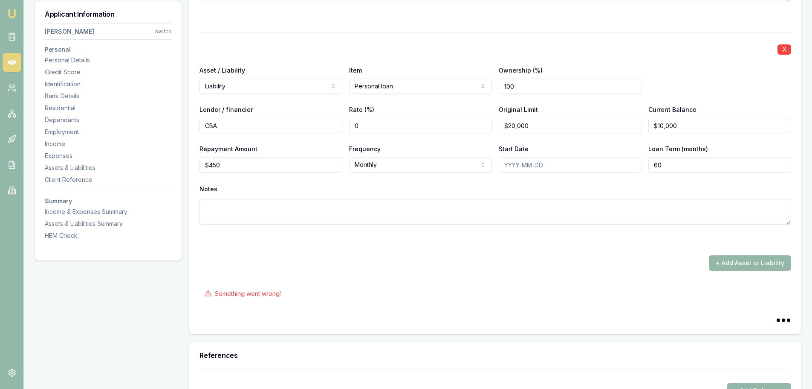
click at [606, 287] on div "Something went wrong!" at bounding box center [496, 293] width 592 height 19
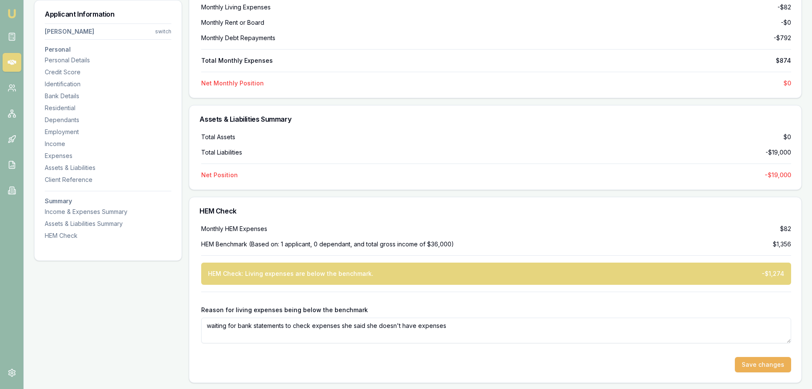
scroll to position [2481, 0]
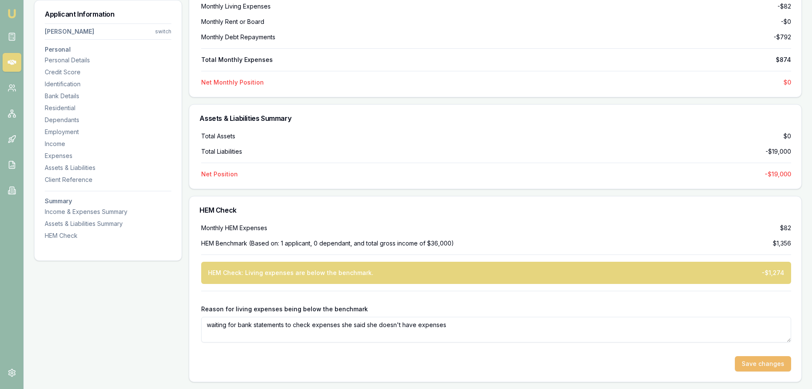
click at [763, 358] on button "Save changes" at bounding box center [763, 363] width 56 height 15
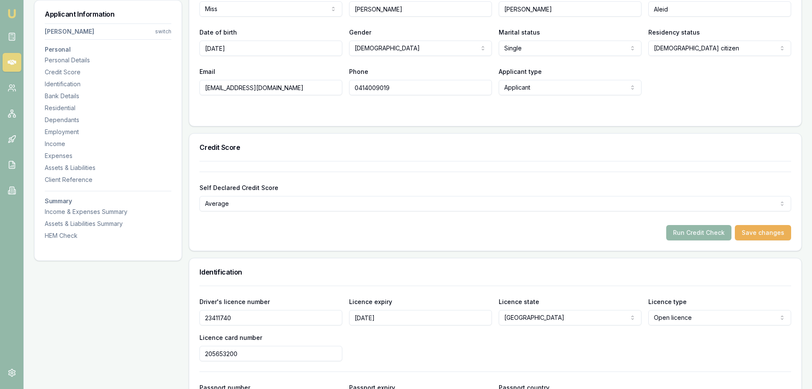
scroll to position [136, 0]
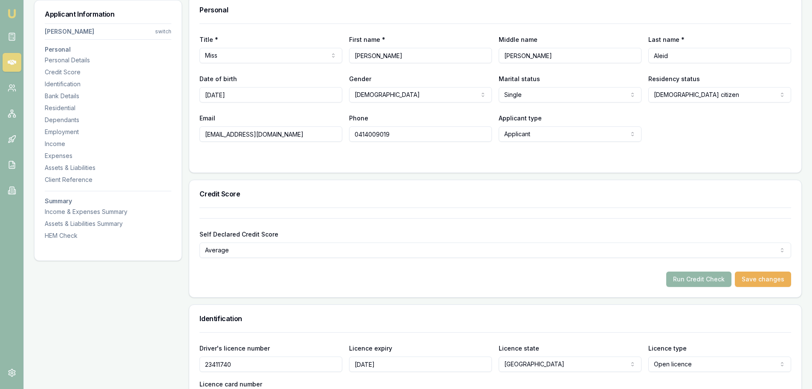
click at [760, 276] on button "Save changes" at bounding box center [763, 278] width 56 height 15
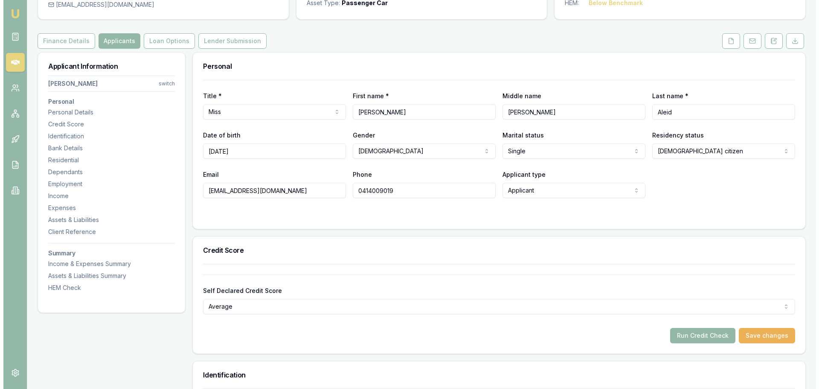
scroll to position [0, 0]
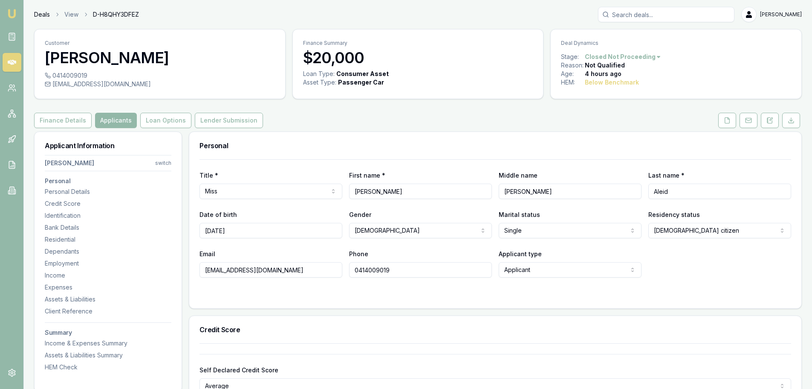
click at [39, 14] on link "Deals" at bounding box center [42, 14] width 16 height 9
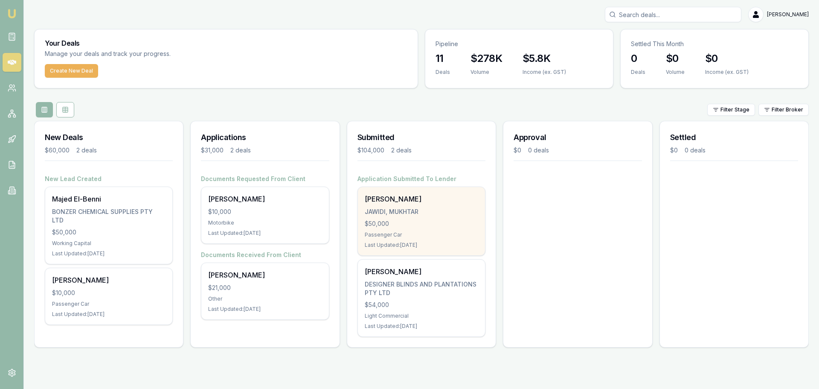
click at [437, 223] on div "$50,000" at bounding box center [421, 223] width 113 height 9
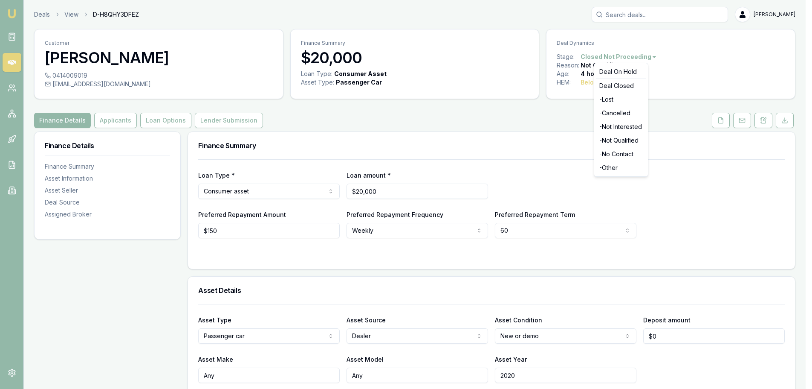
click at [638, 57] on html "Emu Broker Deals View D-H8QHY3DFEZ Evette Abdo Toggle Menu Customer Jessica Ale…" at bounding box center [406, 194] width 812 height 389
click at [621, 140] on div "- Not Qualified" at bounding box center [621, 140] width 50 height 14
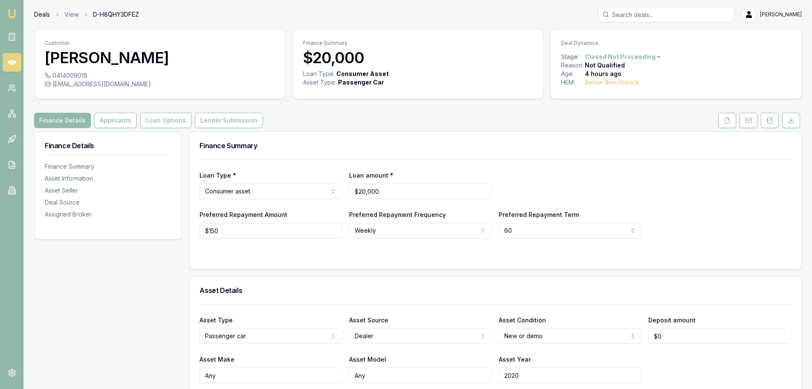
click at [44, 15] on link "Deals" at bounding box center [42, 14] width 16 height 9
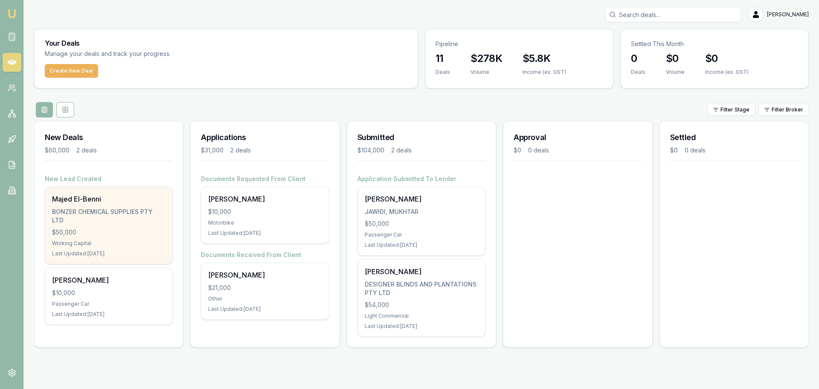
click at [112, 194] on div "Majed El-Benni" at bounding box center [108, 199] width 113 height 10
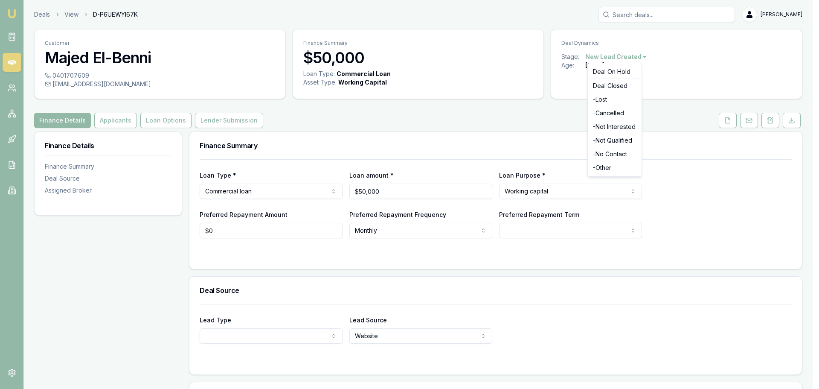
click at [635, 56] on html "Emu Broker Deals View D-P6UEWYI67K [PERSON_NAME] Menu Customer Majed El-Benni 0…" at bounding box center [409, 194] width 819 height 389
click at [614, 156] on div "- No Contact" at bounding box center [614, 154] width 50 height 14
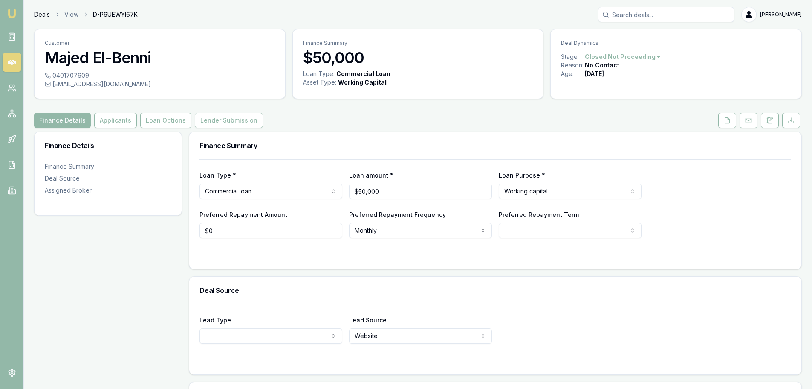
click at [41, 14] on link "Deals" at bounding box center [42, 14] width 16 height 9
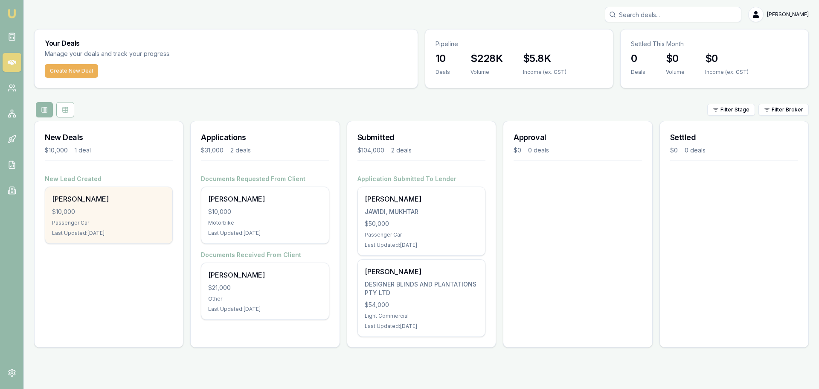
click at [114, 200] on div "[PERSON_NAME]" at bounding box center [108, 199] width 113 height 10
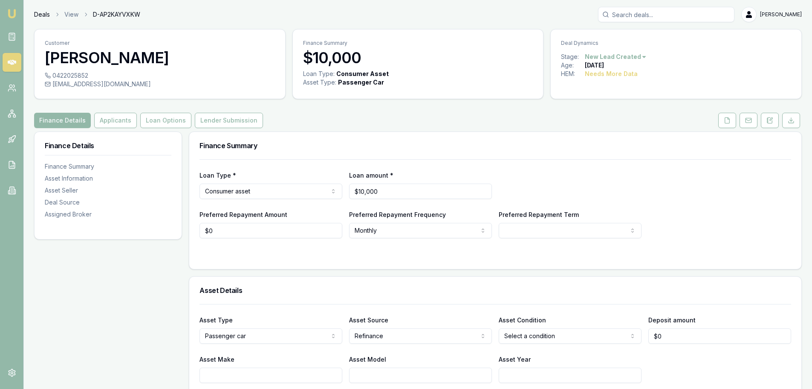
click at [44, 15] on link "Deals" at bounding box center [42, 14] width 16 height 9
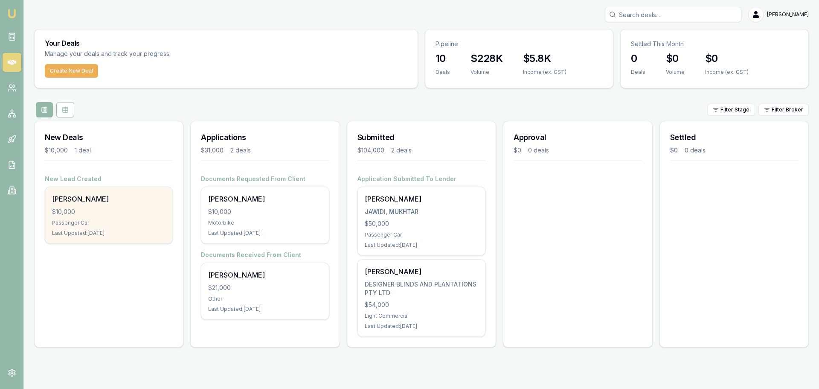
click at [130, 205] on div "[PERSON_NAME] $10,000 Passenger Car Last Updated: [DATE]" at bounding box center [108, 215] width 127 height 56
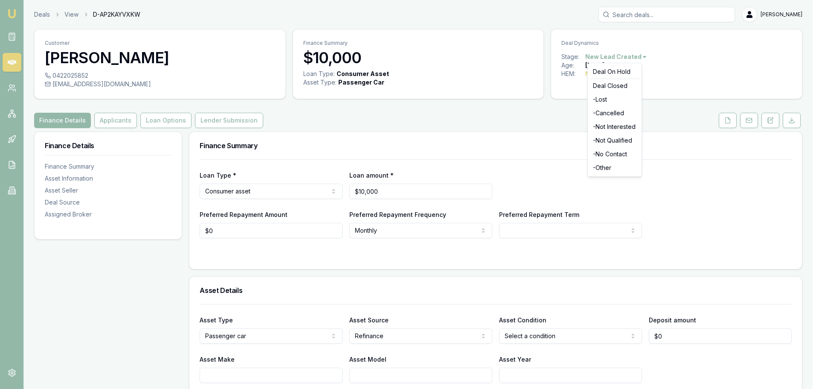
click at [631, 57] on html "Emu Broker Deals View D-AP2KAYVXKW [PERSON_NAME] Toggle Menu Customer [PERSON_N…" at bounding box center [409, 194] width 819 height 389
click at [607, 156] on div "- No Contact" at bounding box center [614, 154] width 50 height 14
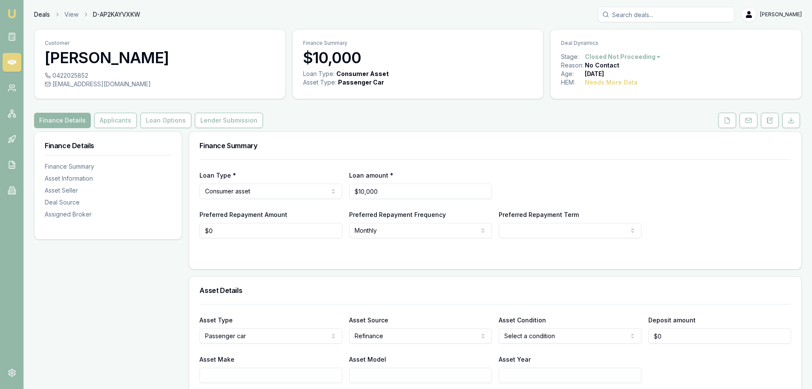
click at [41, 14] on link "Deals" at bounding box center [42, 14] width 16 height 9
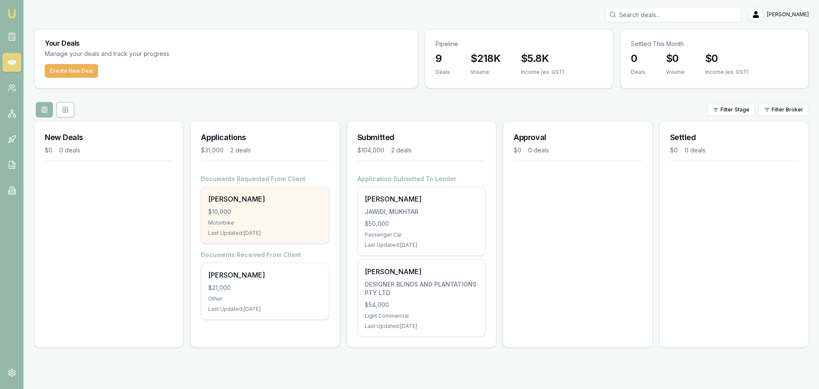
click at [250, 199] on div "[PERSON_NAME]" at bounding box center [264, 199] width 113 height 10
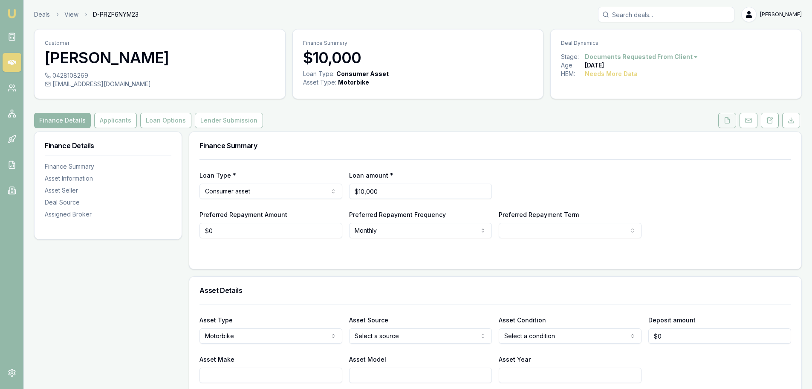
click at [728, 123] on icon at bounding box center [727, 120] width 5 height 6
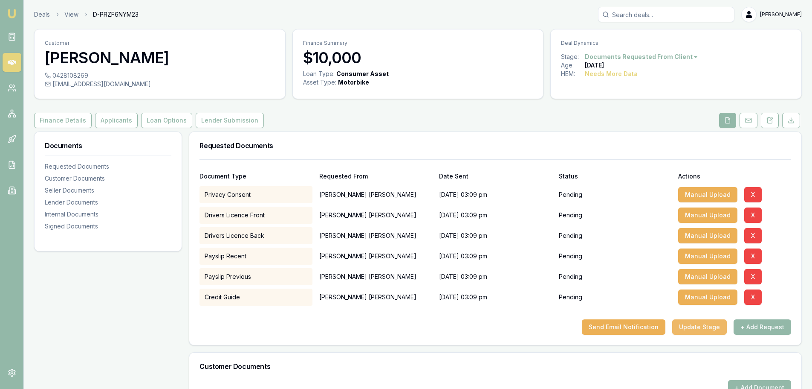
click at [705, 323] on button "Update Stage" at bounding box center [700, 326] width 55 height 15
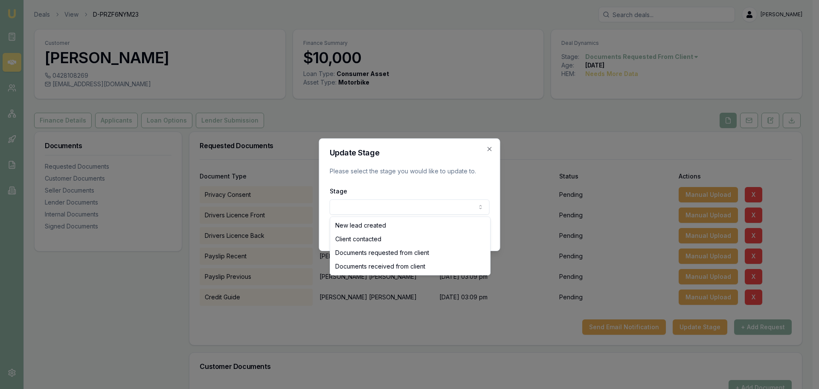
click at [406, 210] on body "Emu Broker Deals View D-PRZF6NYM23 [PERSON_NAME] Toggle Menu Customer [PERSON_N…" at bounding box center [406, 194] width 812 height 389
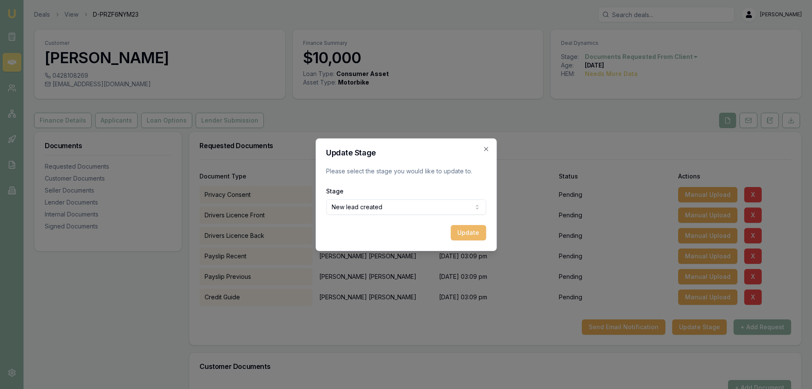
click at [474, 231] on button "Update" at bounding box center [468, 232] width 35 height 15
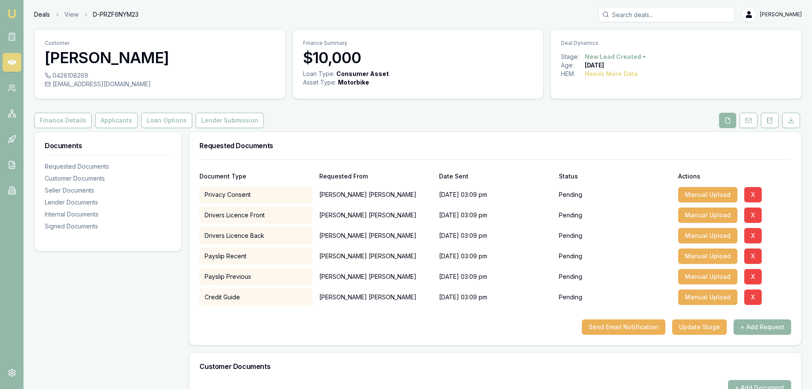
click at [37, 14] on link "Deals" at bounding box center [42, 14] width 16 height 9
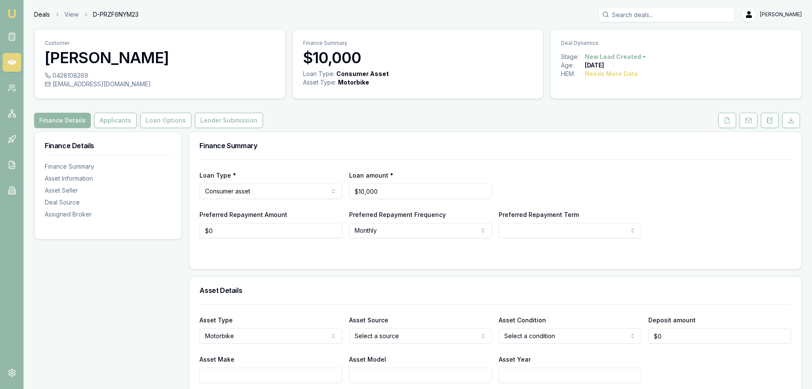
click at [41, 14] on link "Deals" at bounding box center [42, 14] width 16 height 9
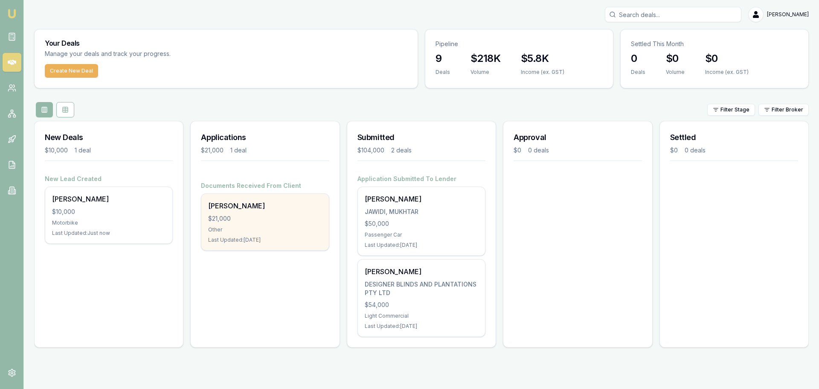
click at [253, 223] on div "[PERSON_NAME] $21,000 Other Last Updated: [DATE]" at bounding box center [264, 222] width 127 height 56
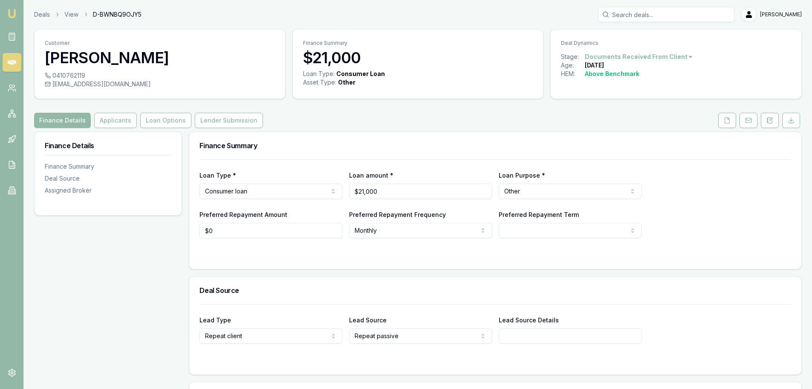
click at [682, 56] on html "Emu Broker Deals View D-BWNBQ9OJY5 [PERSON_NAME] Menu Customer [PERSON_NAME] 04…" at bounding box center [406, 194] width 812 height 389
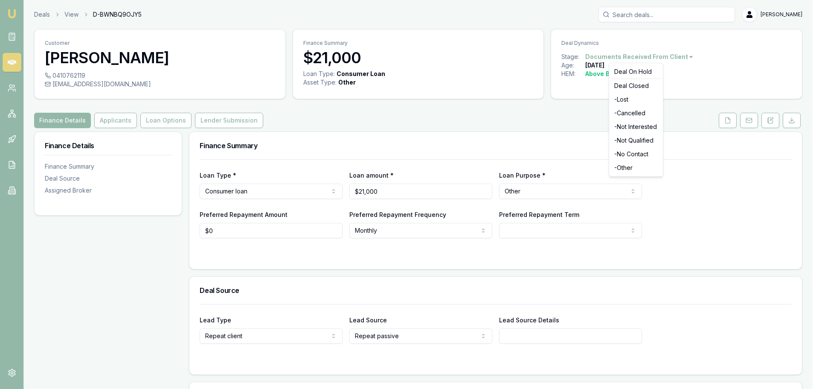
click at [723, 136] on html "Emu Broker Deals View D-BWNBQ9OJY5 [PERSON_NAME] Menu Customer [PERSON_NAME] 04…" at bounding box center [409, 194] width 819 height 389
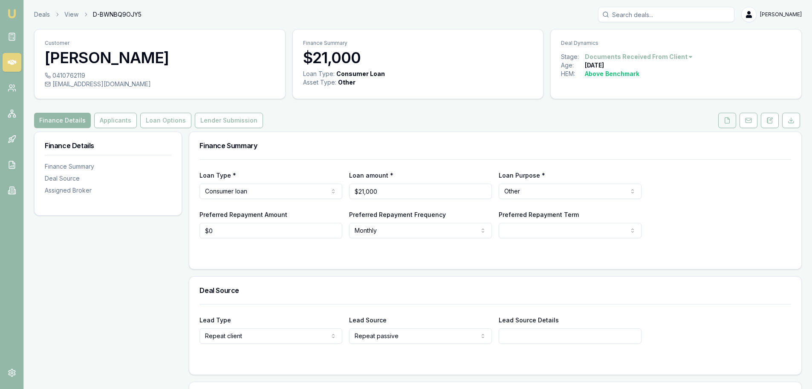
click at [729, 118] on icon at bounding box center [727, 120] width 5 height 6
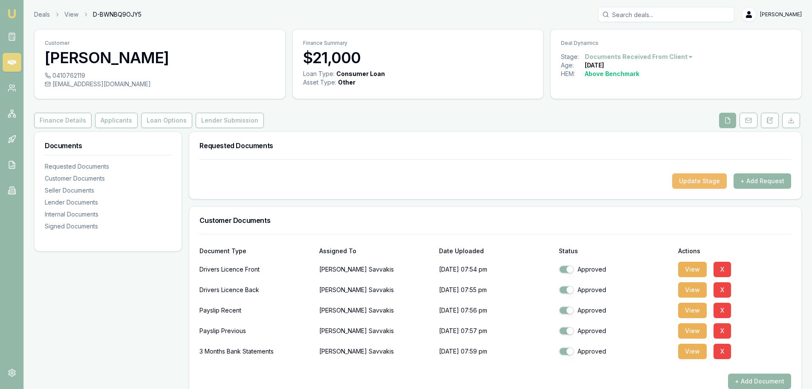
click at [705, 179] on button "Update Stage" at bounding box center [700, 180] width 55 height 15
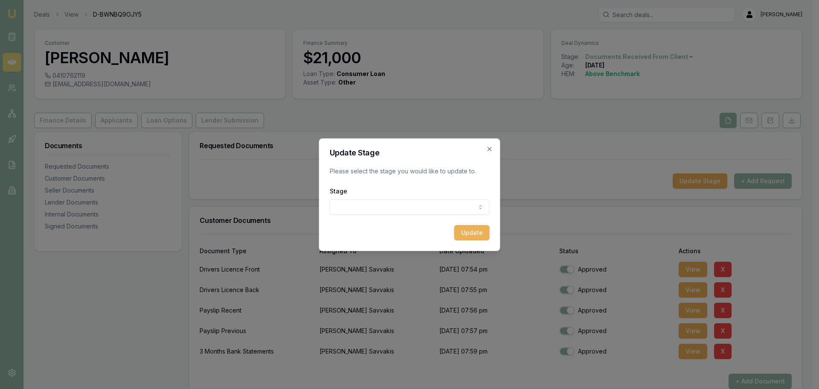
click at [372, 204] on body "Emu Broker Deals View D-BWNBQ9OJY5 [PERSON_NAME] Toggle Menu Customer [PERSON_N…" at bounding box center [406, 194] width 812 height 389
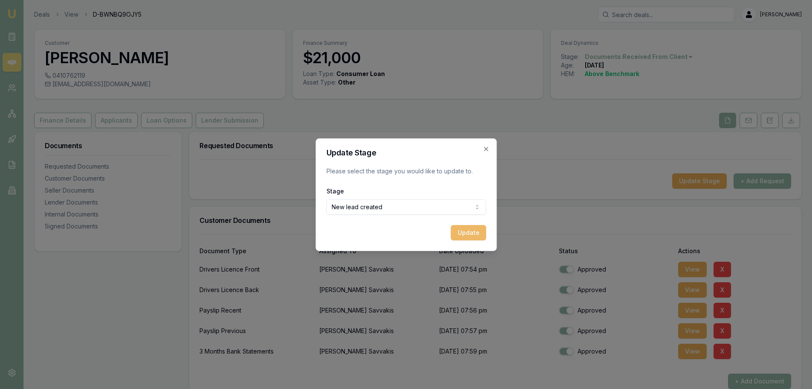
click at [467, 235] on button "Update" at bounding box center [468, 232] width 35 height 15
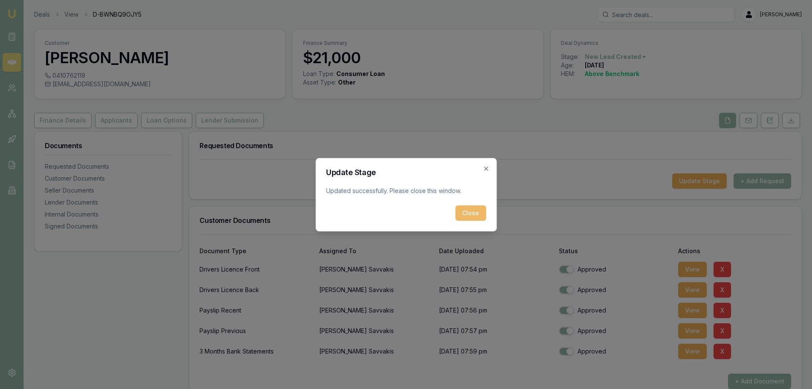
click at [475, 211] on button "Close" at bounding box center [471, 212] width 31 height 15
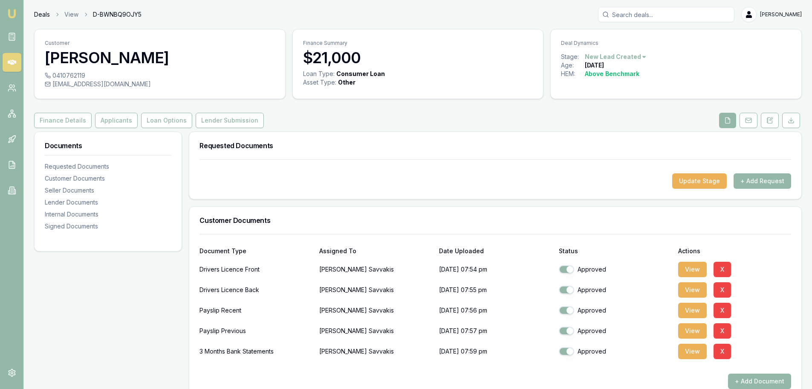
click at [36, 11] on link "Deals" at bounding box center [42, 14] width 16 height 9
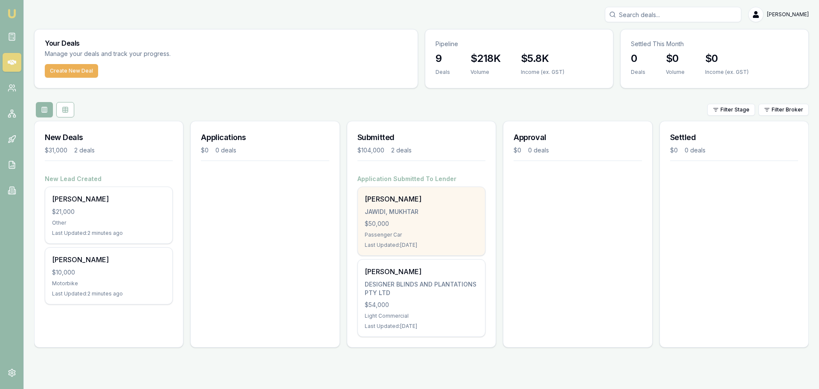
click at [429, 226] on div "$50,000" at bounding box center [421, 223] width 113 height 9
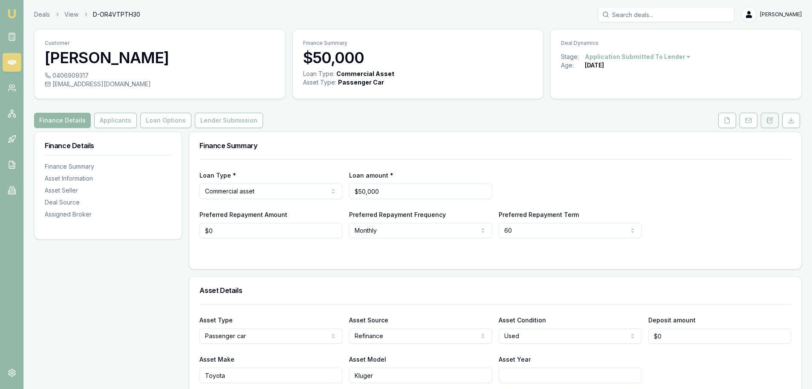
click at [770, 119] on icon at bounding box center [770, 120] width 7 height 7
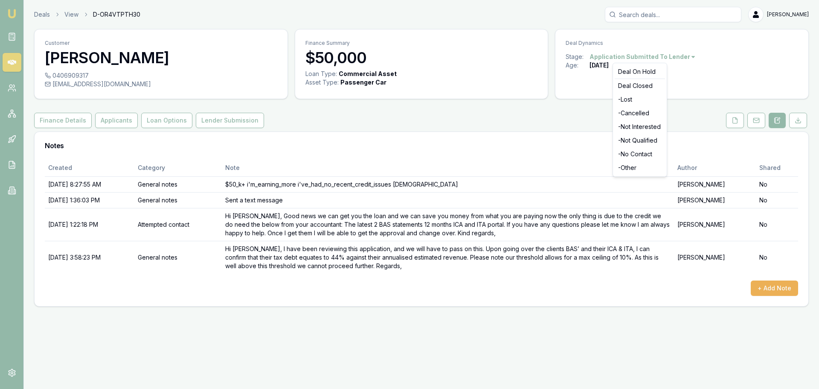
click at [690, 55] on html "Emu Broker Deals View D-OR4VTPTH30 [PERSON_NAME] Menu Customer Mukhtar Jawidi 0…" at bounding box center [409, 194] width 819 height 389
click at [632, 138] on div "- Not Qualified" at bounding box center [640, 140] width 50 height 14
click at [224, 317] on div "Emu Broker Deals View D-OR4VTPTH30 [PERSON_NAME] Menu Customer Mukhtar Jawidi 0…" at bounding box center [409, 194] width 819 height 389
click at [296, 128] on div "Finance Details Applicants Loan Options Lender Submission" at bounding box center [421, 120] width 775 height 15
click at [123, 336] on div "Emu Broker Deals View D-OR4VTPTH30 [PERSON_NAME] Menu Customer Mukhtar Jawidi 0…" at bounding box center [409, 194] width 819 height 389
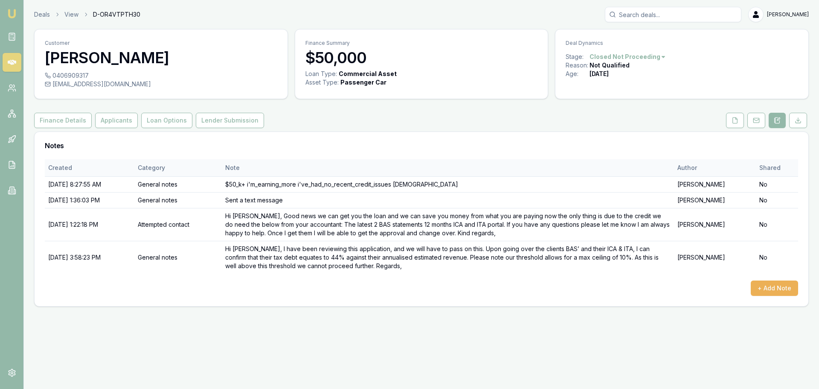
click at [372, 161] on th "Note" at bounding box center [448, 167] width 452 height 17
click at [222, 11] on div "Deals View D-OR4VTPTH30 [PERSON_NAME]" at bounding box center [421, 14] width 775 height 15
click at [33, 12] on header "Deals View D-OR4VTPTH30 [PERSON_NAME] Menu" at bounding box center [421, 14] width 795 height 15
click at [39, 14] on link "Deals" at bounding box center [42, 14] width 16 height 9
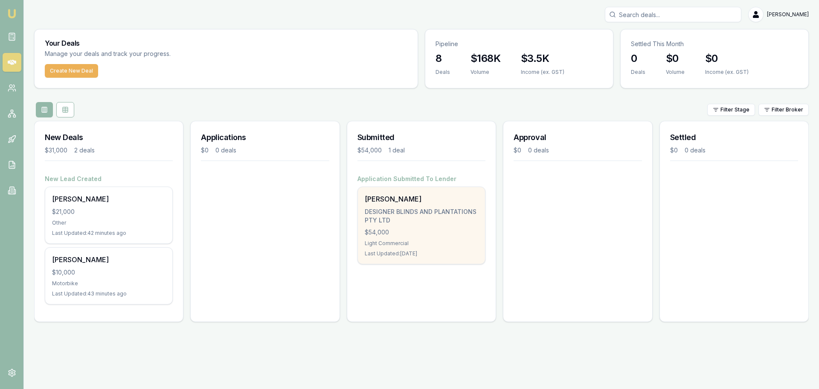
click at [432, 224] on div "DESIGNER BLINDS AND PLANTATIONS PTY LTD" at bounding box center [421, 215] width 113 height 17
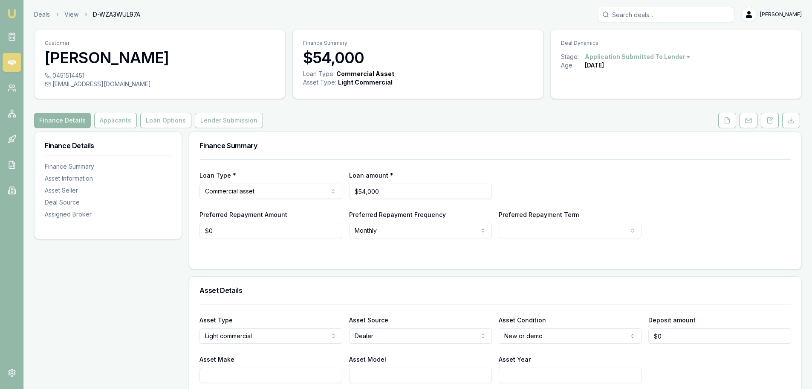
drag, startPoint x: 53, startPoint y: 83, endPoint x: 162, endPoint y: 82, distance: 109.6
click at [162, 82] on div "[EMAIL_ADDRESS][DOMAIN_NAME]" at bounding box center [160, 84] width 230 height 9
copy div "[EMAIL_ADDRESS][DOMAIN_NAME]"
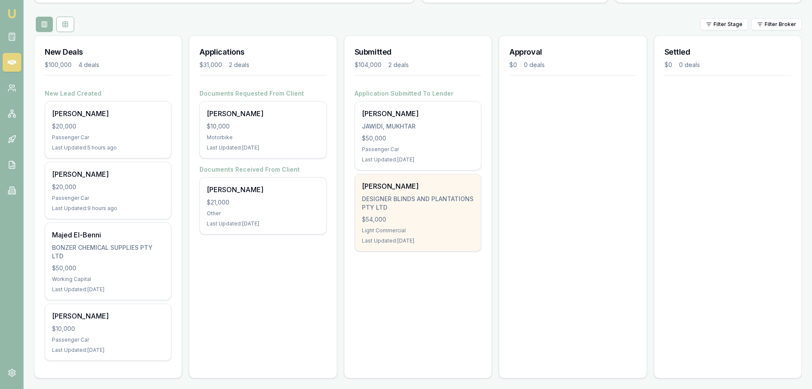
click at [411, 186] on div "[PERSON_NAME]" at bounding box center [418, 186] width 112 height 10
